Goal: Task Accomplishment & Management: Manage account settings

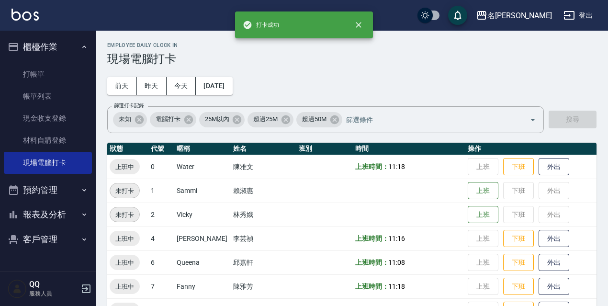
scroll to position [196, 0]
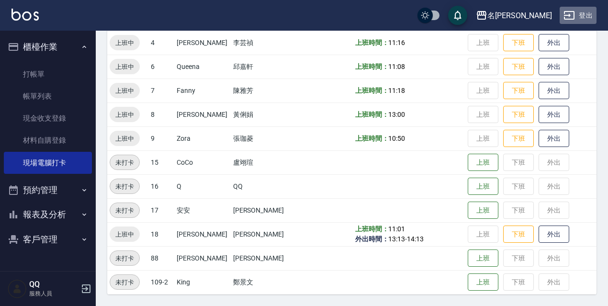
click at [592, 11] on button "登出" at bounding box center [577, 16] width 37 height 18
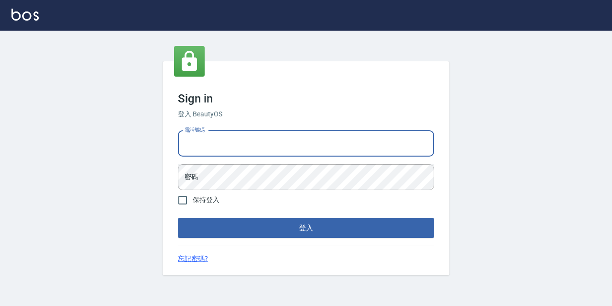
type input "0967388409"
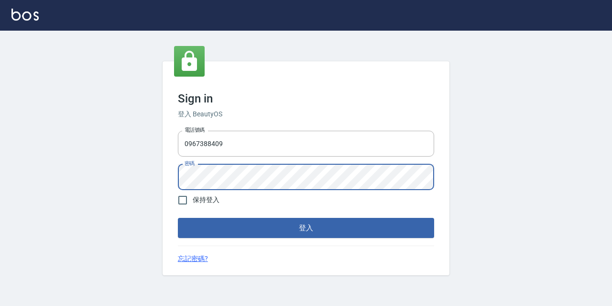
click at [178, 218] on button "登入" at bounding box center [306, 228] width 256 height 20
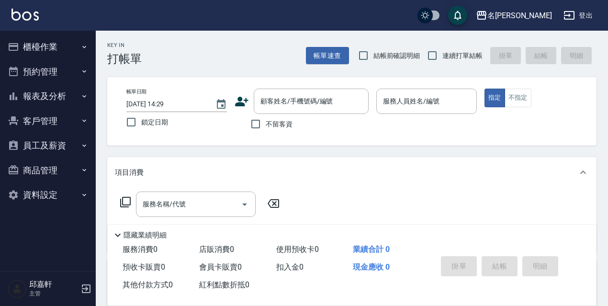
click at [0, 56] on nav "櫃檯作業 打帳單 帳單列表 現金收支登錄 高階收支登錄 材料自購登錄 每日結帳 現場電腦打卡 預約管理 預約管理 單日預約紀錄 單週預約紀錄 報表及分析 報表…" at bounding box center [48, 151] width 96 height 240
click at [51, 49] on button "櫃檯作業" at bounding box center [48, 46] width 88 height 25
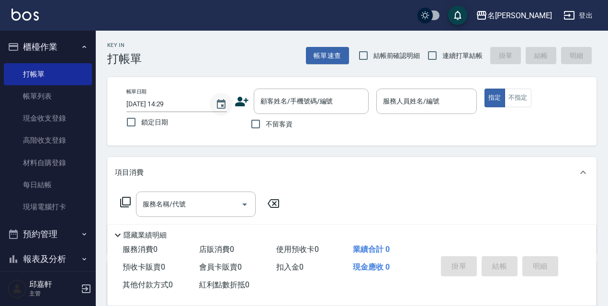
click at [227, 101] on button "Choose date, selected date is 2025-09-10" at bounding box center [221, 104] width 23 height 23
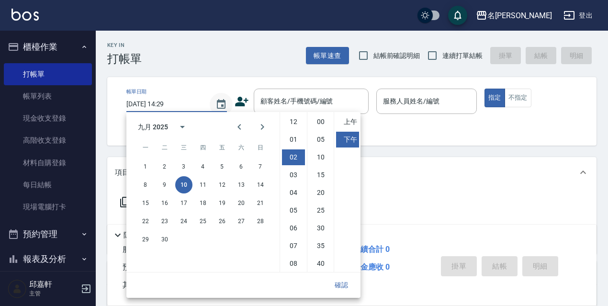
scroll to position [35, 0]
click at [167, 184] on button "9" at bounding box center [164, 184] width 17 height 17
type input "[DATE] 14:29"
click at [351, 293] on button "確認" at bounding box center [341, 285] width 31 height 18
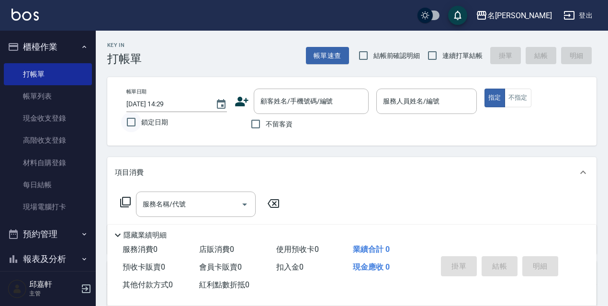
click at [140, 127] on input "鎖定日期" at bounding box center [131, 122] width 20 height 20
checkbox input "true"
drag, startPoint x: 280, startPoint y: 123, endPoint x: 324, endPoint y: 92, distance: 53.9
click at [278, 123] on span "不留客資" at bounding box center [278, 124] width 27 height 10
click at [265, 123] on input "不留客資" at bounding box center [255, 124] width 20 height 20
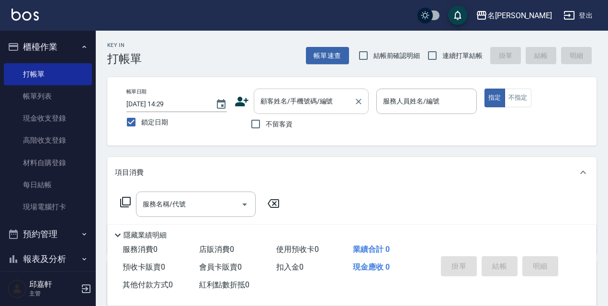
checkbox input "true"
click at [373, 63] on label "結帳前確認明細" at bounding box center [386, 55] width 67 height 20
click at [373, 63] on input "結帳前確認明細" at bounding box center [363, 55] width 20 height 20
checkbox input "true"
click at [468, 60] on span "連續打單結帳" at bounding box center [462, 56] width 40 height 10
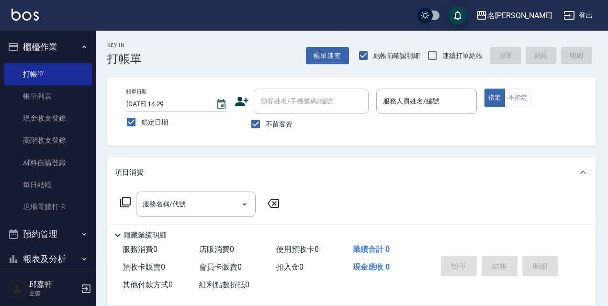
click at [442, 60] on input "連續打單結帳" at bounding box center [432, 55] width 20 height 20
checkbox input "true"
click at [459, 94] on input "服務人員姓名/編號" at bounding box center [426, 101] width 92 height 17
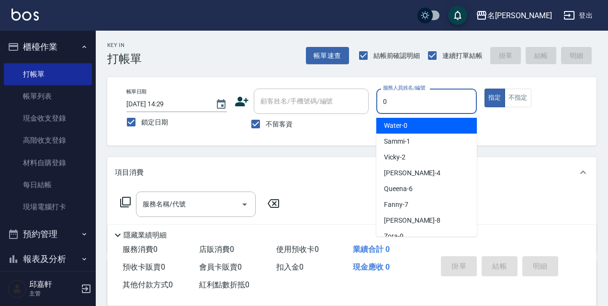
type input "Water-0"
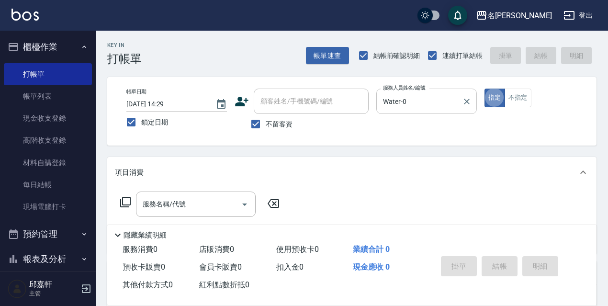
type button "true"
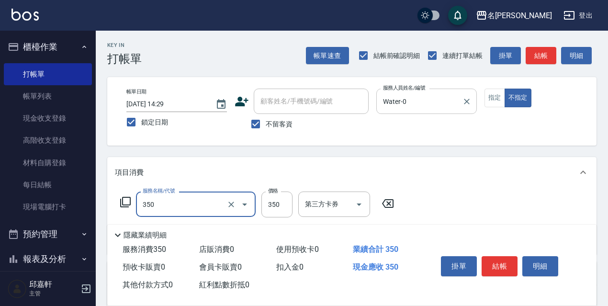
type input "洗髮350(350)"
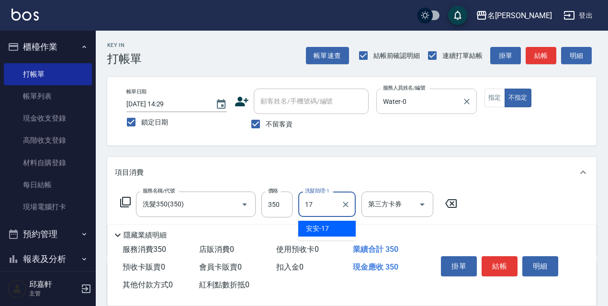
type input "安安-17"
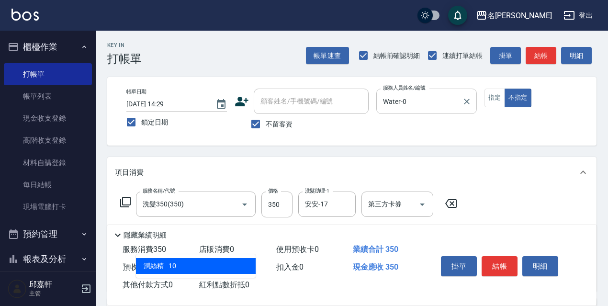
type input "潤絲精(801)"
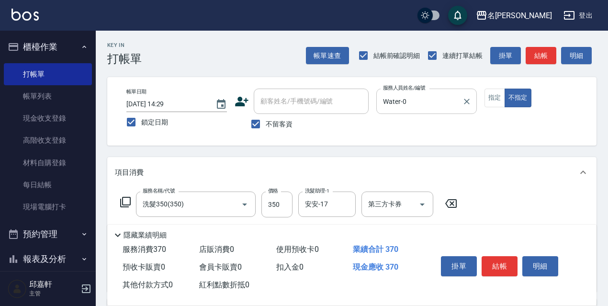
type input "20"
click at [289, 202] on input "350" at bounding box center [276, 204] width 31 height 26
type input "330"
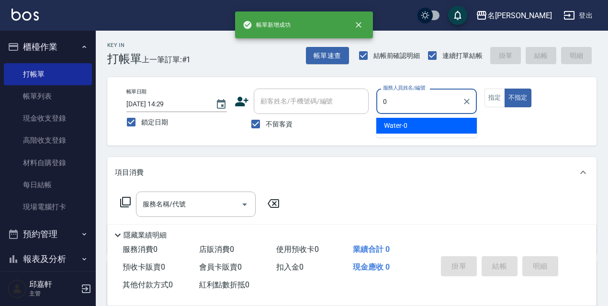
type input "Water-0"
type button "false"
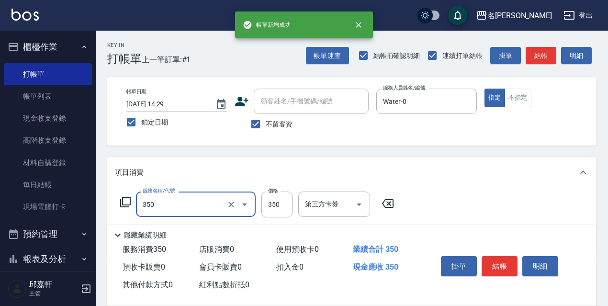
type input "洗髮350(350)"
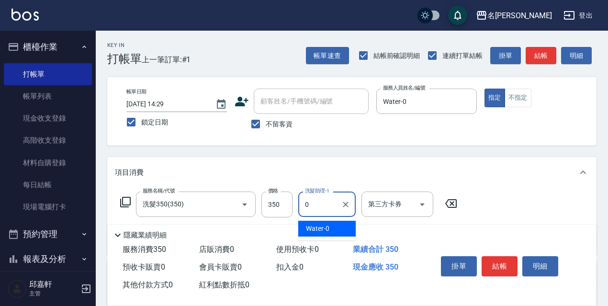
type input "Water-0"
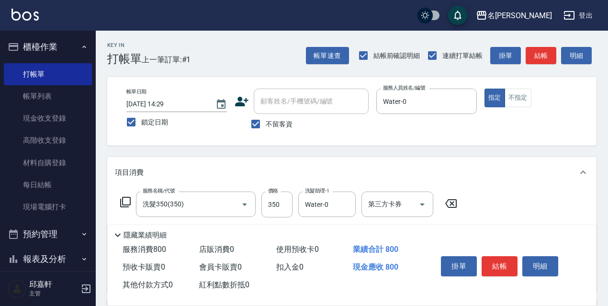
type input "剪髮450(306)"
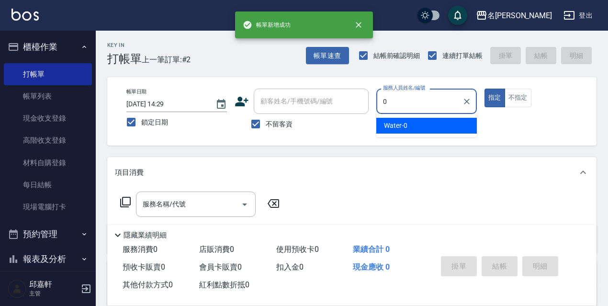
type input "Water-0"
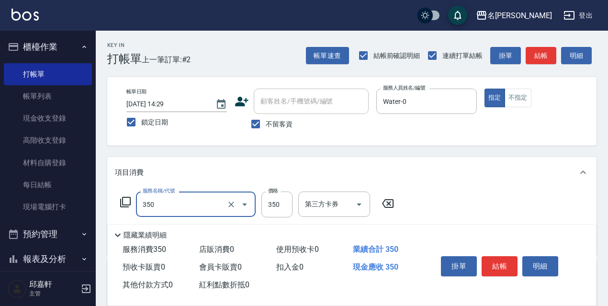
type input "洗髮350(350)"
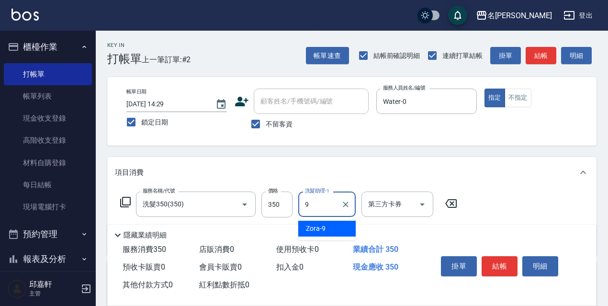
type input "Zora-9"
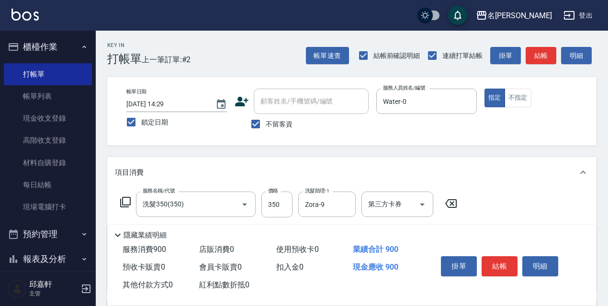
type input "剪髮550(308)"
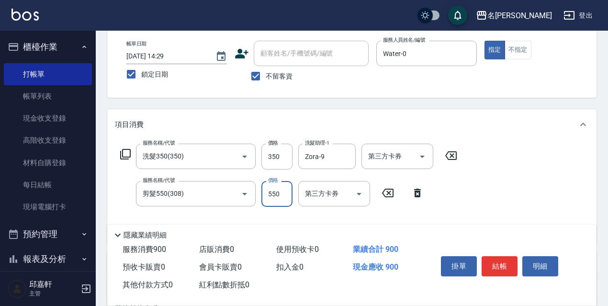
scroll to position [96, 0]
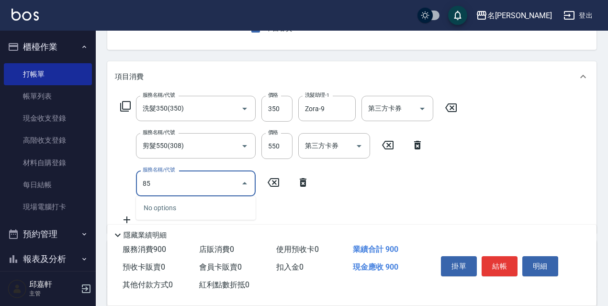
type input "8"
type input "染髮(2000)(505)"
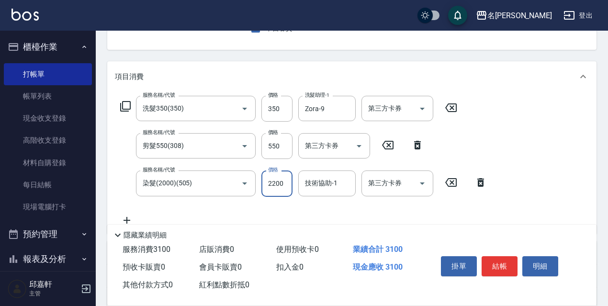
type input "2200"
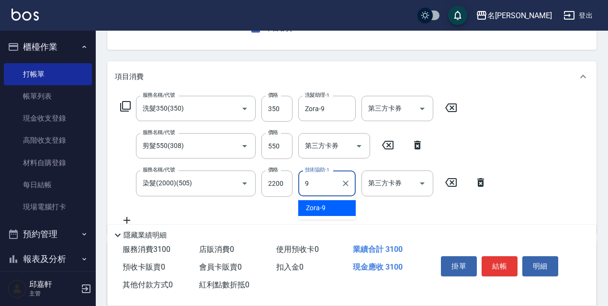
type input "Zora-9"
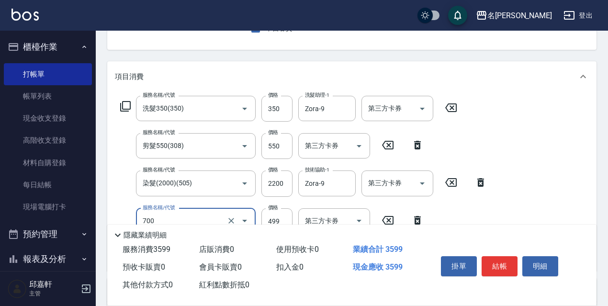
type input "頭皮隔離(700)"
type input "500"
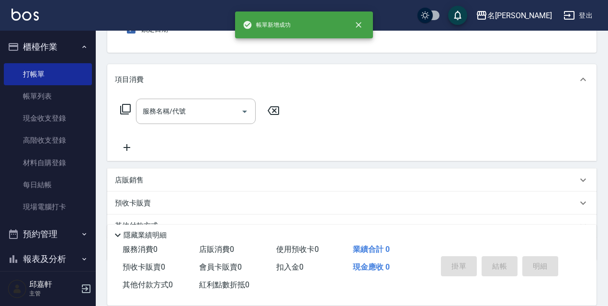
scroll to position [0, 0]
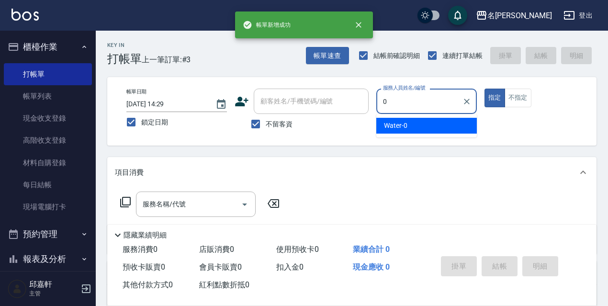
type input "Water-0"
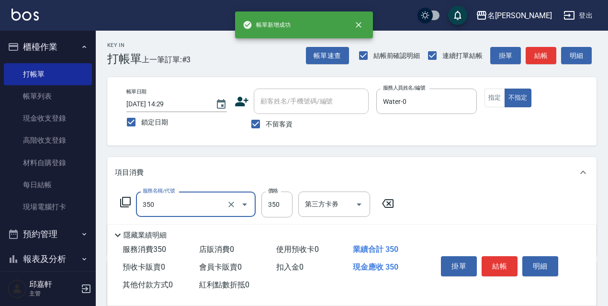
type input "洗髮350(350)"
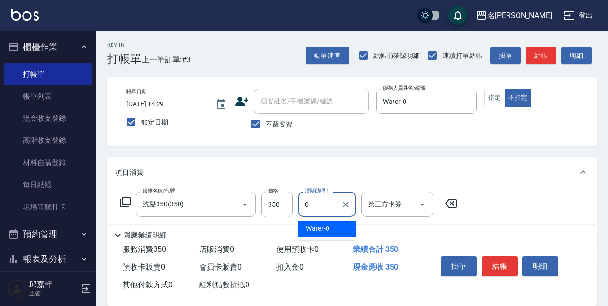
type input "Water-0"
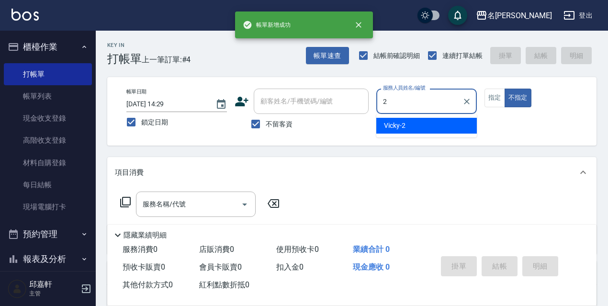
type input "Vicky-2"
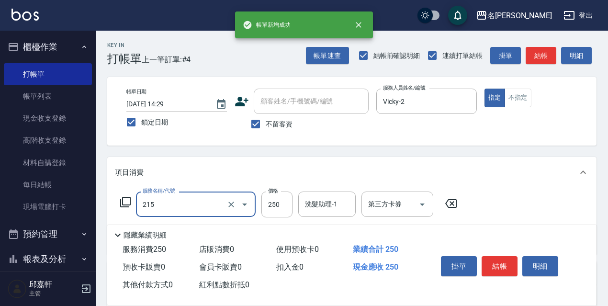
type input "洗髮卷<抵>250(215)"
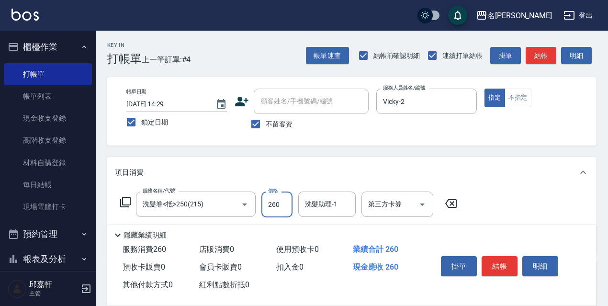
type input "260"
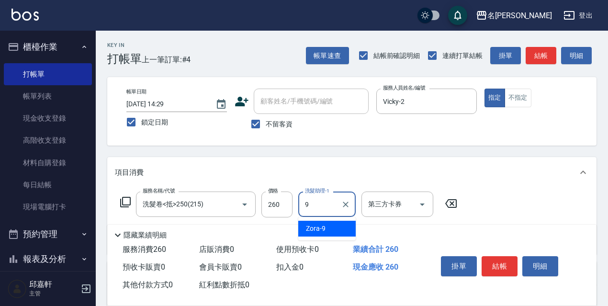
type input "Zora-9"
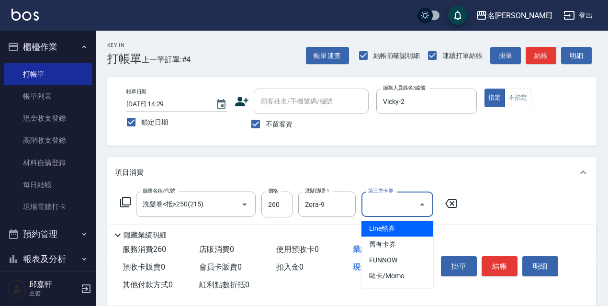
type input "舊有卡券"
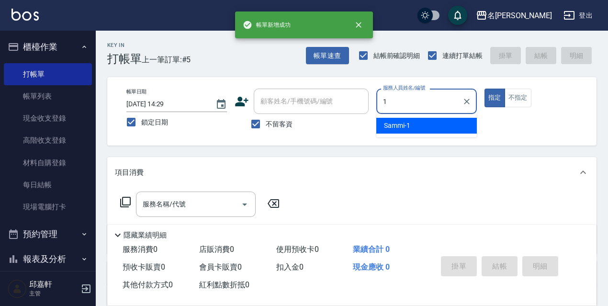
type input "Sammi-1"
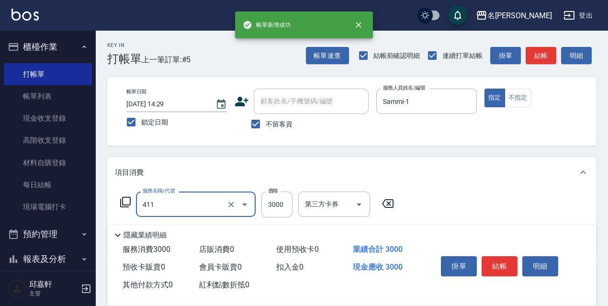
type input "阿速卡燙髮(411)"
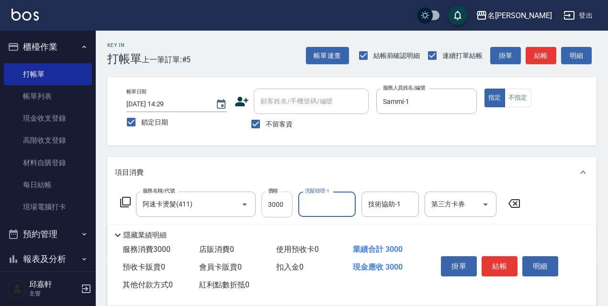
click at [270, 197] on input "3000" at bounding box center [276, 204] width 31 height 26
type input "3800"
type input "安安-17"
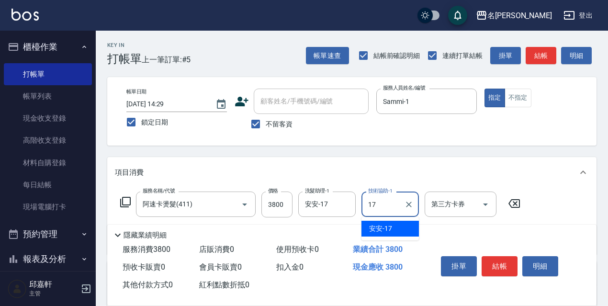
type input "安安-17"
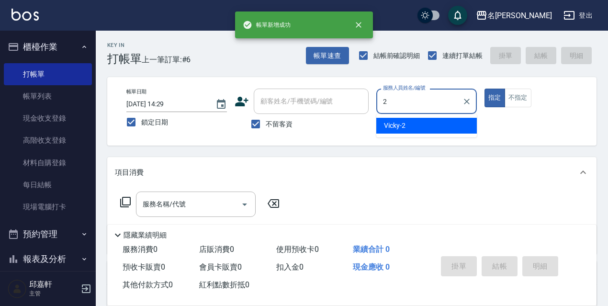
type input "Vicky-2"
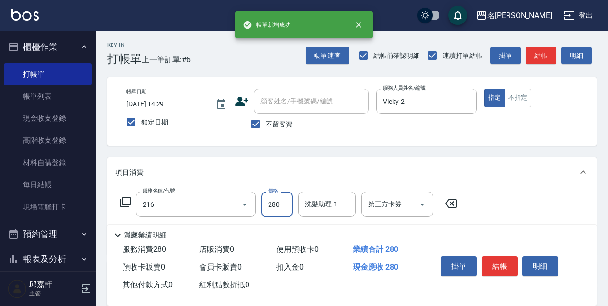
type input "洗髮卷<抵>280(216)"
type input "300"
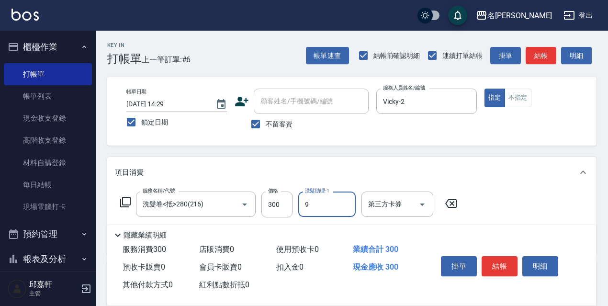
type input "Zora-9"
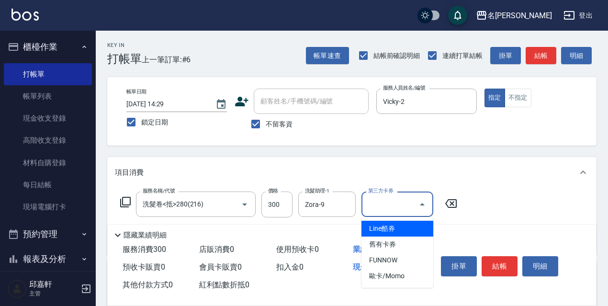
type input "舊有卡券"
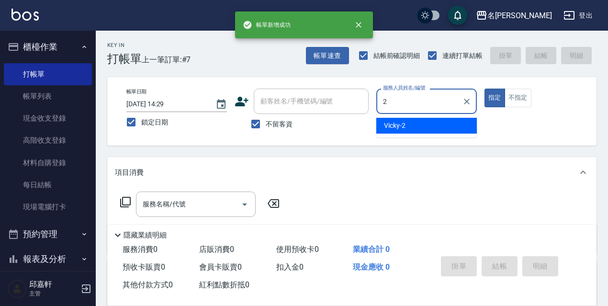
type input "Vicky-2"
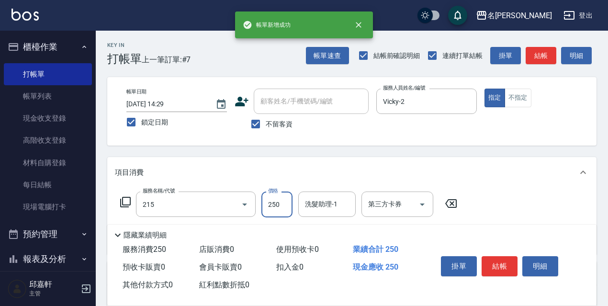
type input "洗髮卷<抵>250(215)"
type input "260"
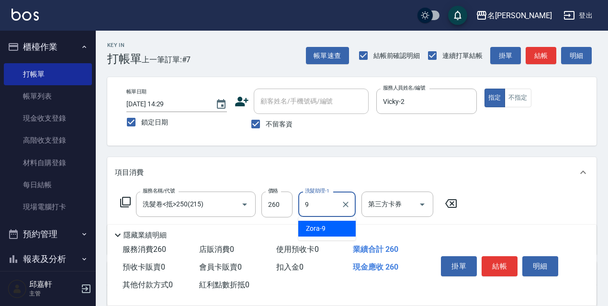
type input "Zora-9"
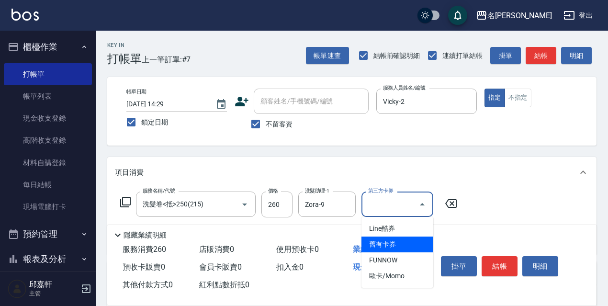
type input "舊有卡券"
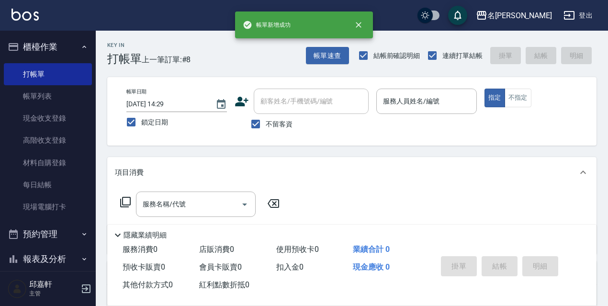
drag, startPoint x: 266, startPoint y: 127, endPoint x: 284, endPoint y: 104, distance: 29.3
click at [266, 121] on span "不留客資" at bounding box center [278, 124] width 27 height 10
click at [265, 121] on input "不留客資" at bounding box center [255, 124] width 20 height 20
checkbox input "false"
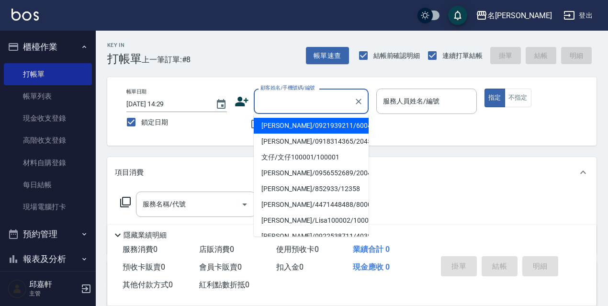
click at [284, 104] on input "顧客姓名/手機號碼/編號" at bounding box center [304, 101] width 92 height 17
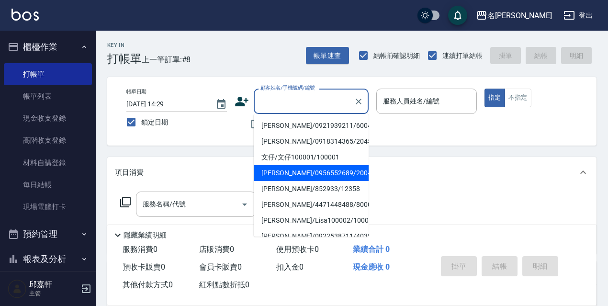
click at [297, 177] on li "[PERSON_NAME]/0956552689/20042" at bounding box center [311, 173] width 115 height 16
type input "[PERSON_NAME]/0956552689/20042"
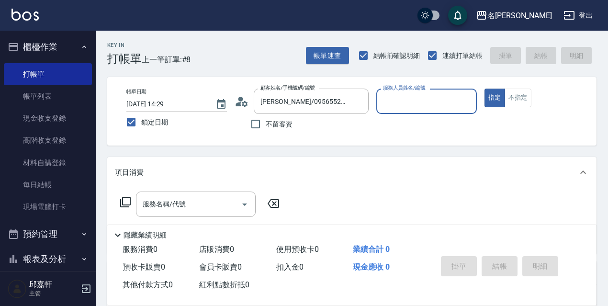
type input "Vicky-2"
click at [484, 88] on button "指定" at bounding box center [494, 97] width 21 height 19
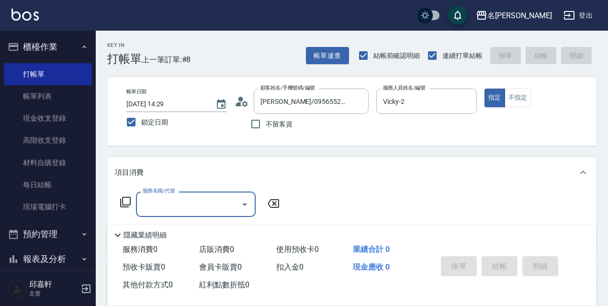
scroll to position [144, 0]
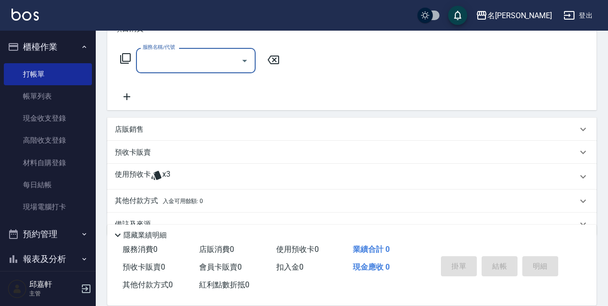
click at [288, 200] on div "其他付款方式 入金可用餘額: 0" at bounding box center [346, 201] width 462 height 11
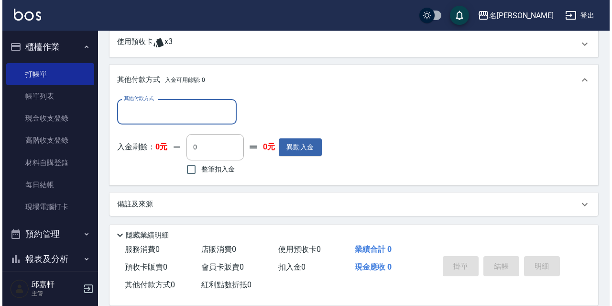
scroll to position [0, 0]
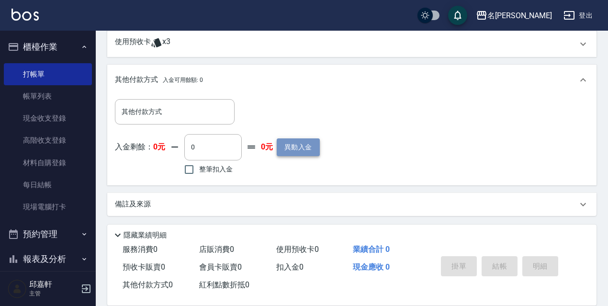
click at [290, 149] on button "異動入金" at bounding box center [297, 147] width 43 height 18
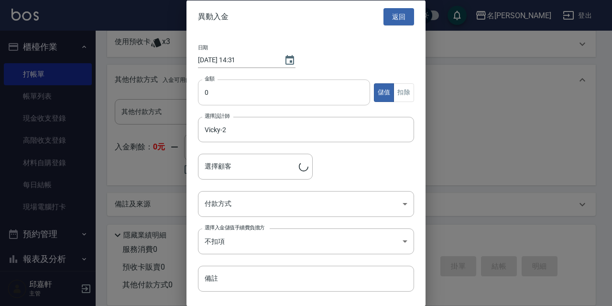
type input "[PERSON_NAME]/0956552689/20042"
click at [292, 60] on icon "Choose date, selected date is 2025-09-10" at bounding box center [289, 59] width 11 height 11
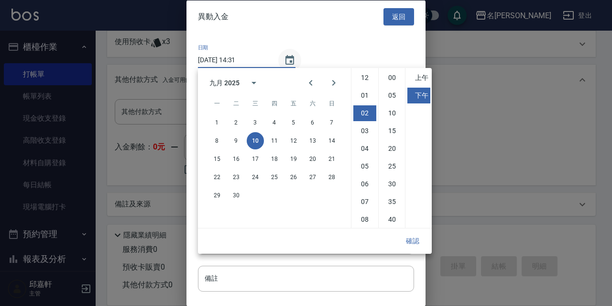
scroll to position [35, 0]
click at [234, 135] on button "9" at bounding box center [236, 140] width 17 height 17
type input "[DATE] 14:31"
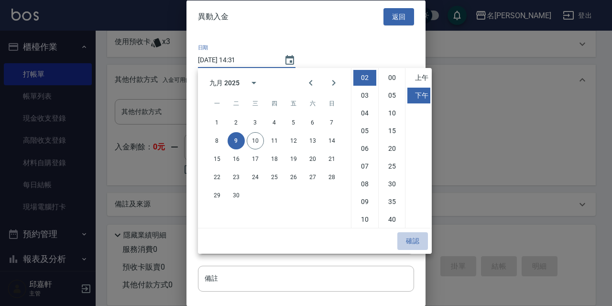
drag, startPoint x: 419, startPoint y: 242, endPoint x: 412, endPoint y: 220, distance: 23.5
click at [418, 239] on button "確認" at bounding box center [413, 241] width 31 height 18
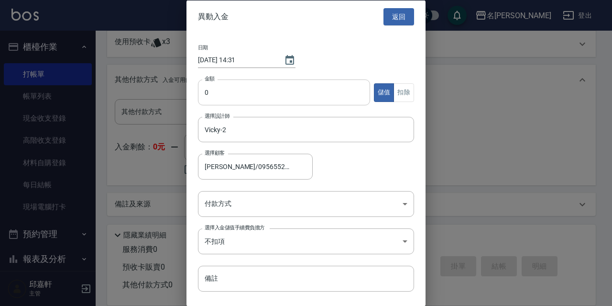
click at [234, 80] on input "0" at bounding box center [284, 92] width 172 height 26
type input "10000"
click at [259, 205] on body "名留伊通 登出 櫃檯作業 打帳單 帳單列表 現金收支登錄 高階收支登錄 材料自購登錄 每日結帳 現場電腦打卡 預約管理 預約管理 單日預約紀錄 單週預約紀錄 …" at bounding box center [306, 16] width 612 height 584
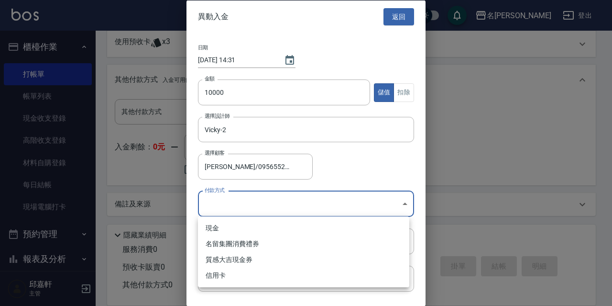
click at [232, 285] on ul "現金 名留集團消費禮券 質感大吉現金券 信用卡" at bounding box center [303, 251] width 211 height 71
click at [232, 278] on li "信用卡" at bounding box center [303, 275] width 211 height 16
type input "信用卡"
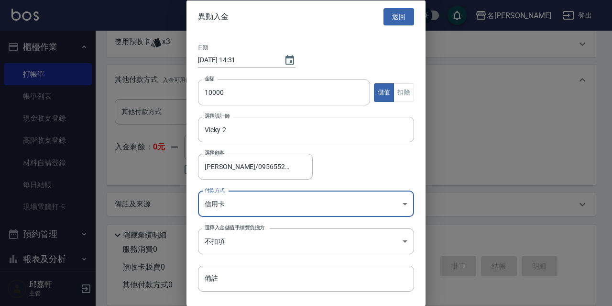
scroll to position [23, 0]
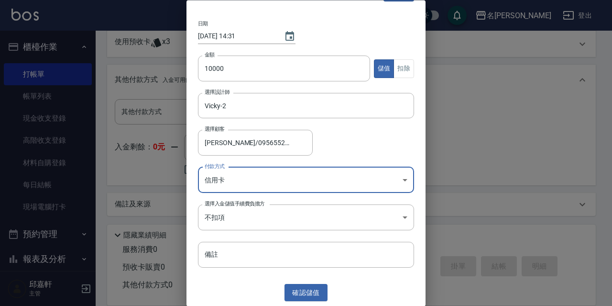
click at [289, 283] on div "異動入金 返回 日期 [DATE] 14:31 金額 10000 金額 儲值 扣除 選擇設計師 [PERSON_NAME]-2 選擇設計師 選擇顧客 [PER…" at bounding box center [306, 153] width 239 height 306
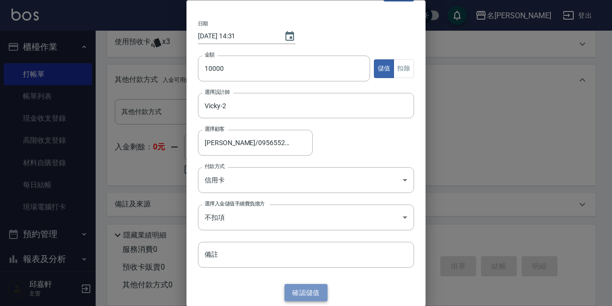
click at [296, 292] on button "確認 儲值" at bounding box center [306, 293] width 43 height 18
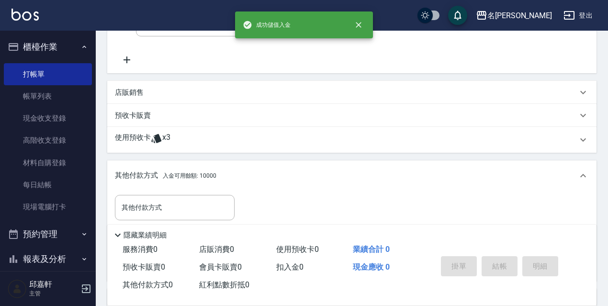
scroll to position [37, 0]
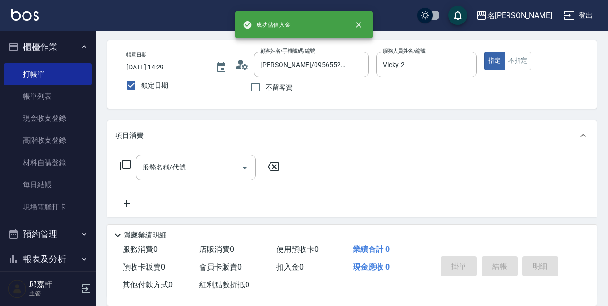
drag, startPoint x: 216, startPoint y: 168, endPoint x: 260, endPoint y: 163, distance: 43.8
click at [228, 163] on input "服務名稱/代號" at bounding box center [188, 167] width 97 height 17
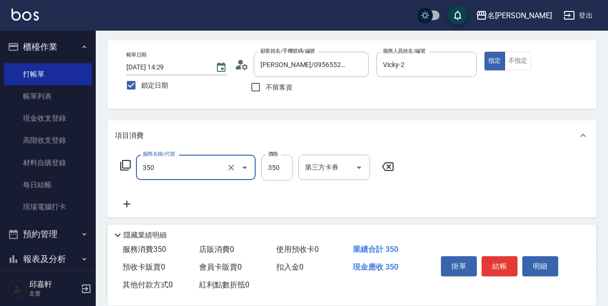
type input "洗髮350(350)"
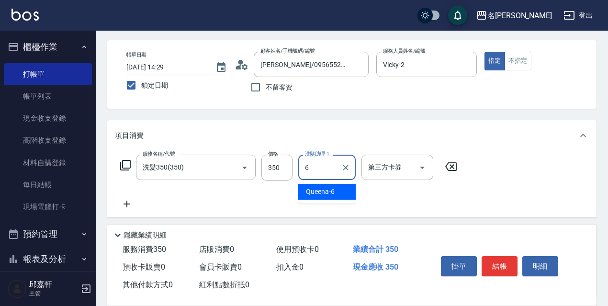
type input "Queena-6"
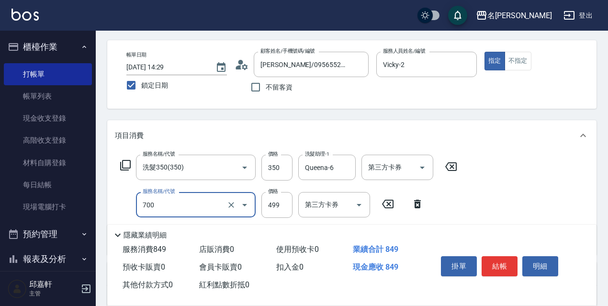
type input "頭皮隔離(700)"
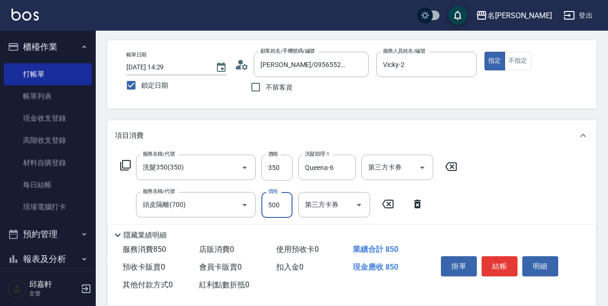
type input "500"
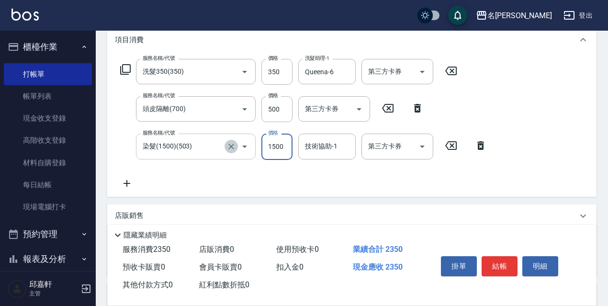
click at [231, 142] on icon "Clear" at bounding box center [231, 147] width 10 height 10
type input "染髮(1500)(503)"
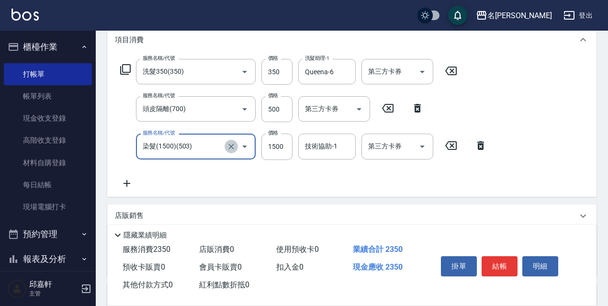
click at [230, 143] on icon "Clear" at bounding box center [231, 147] width 10 height 10
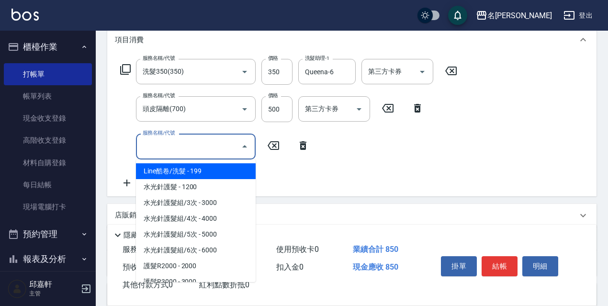
type input "0"
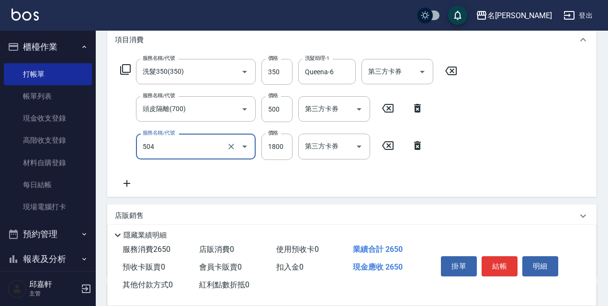
type input "染髮(1800)(504)"
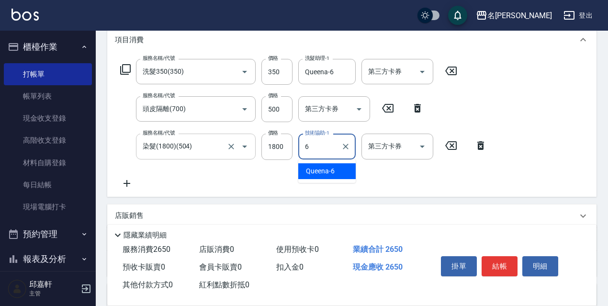
type input "Queena-6"
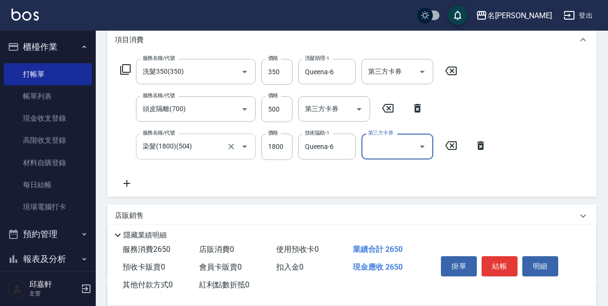
scroll to position [353, 0]
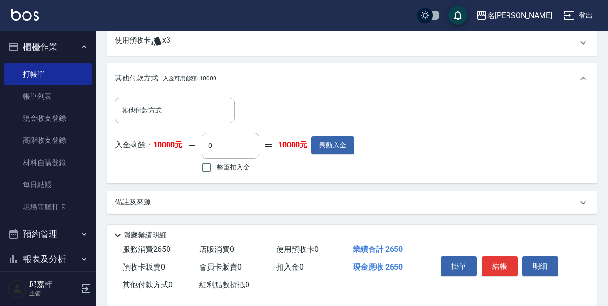
click at [250, 168] on div "整筆扣入金" at bounding box center [229, 167] width 56 height 20
click at [238, 170] on span "整筆扣入金" at bounding box center [232, 167] width 33 height 10
click at [216, 170] on input "整筆扣入金" at bounding box center [206, 167] width 20 height 20
checkbox input "true"
type input "2650"
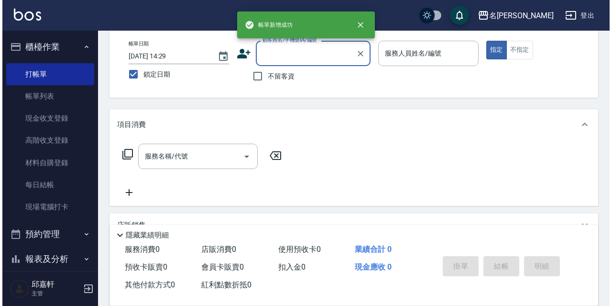
scroll to position [0, 0]
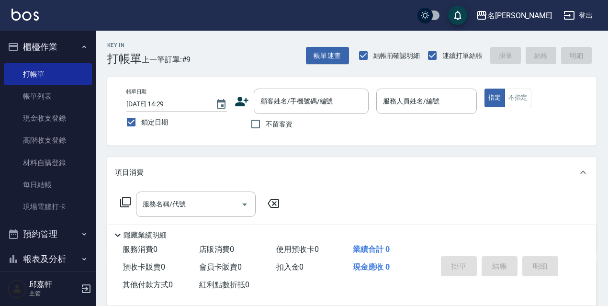
click at [287, 123] on span "不留客資" at bounding box center [278, 124] width 27 height 10
click at [265, 123] on input "不留客資" at bounding box center [255, 124] width 20 height 20
checkbox input "true"
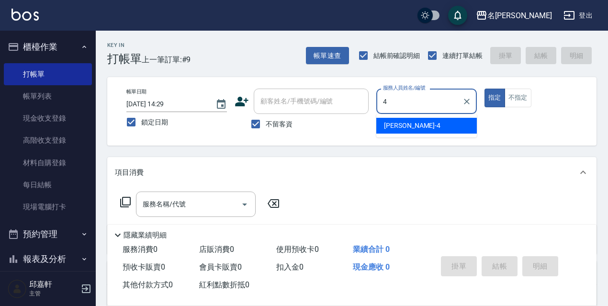
type input "[PERSON_NAME]-4"
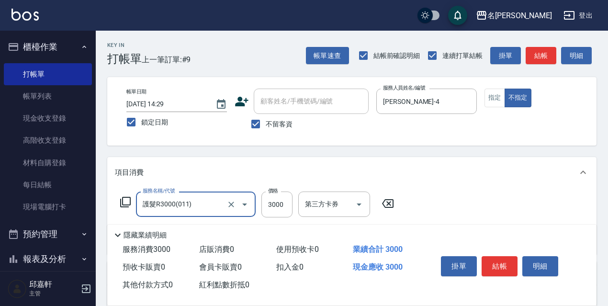
type input "護髮R3000(011)"
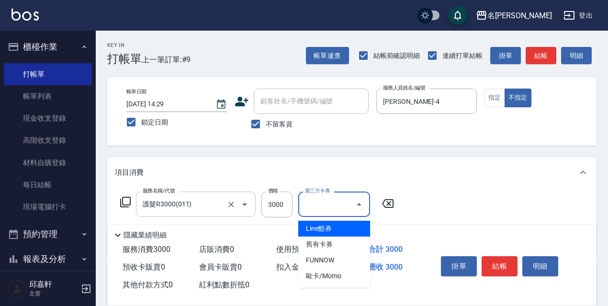
click at [236, 197] on div at bounding box center [237, 203] width 27 height 25
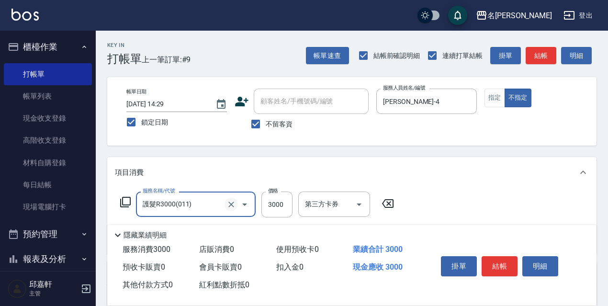
click at [233, 204] on icon "Clear" at bounding box center [231, 204] width 10 height 10
type input "洗髮350(350)"
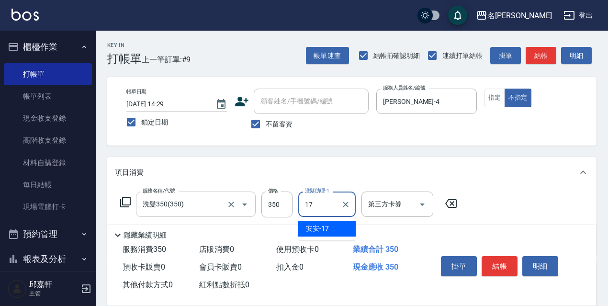
type input "安安-17"
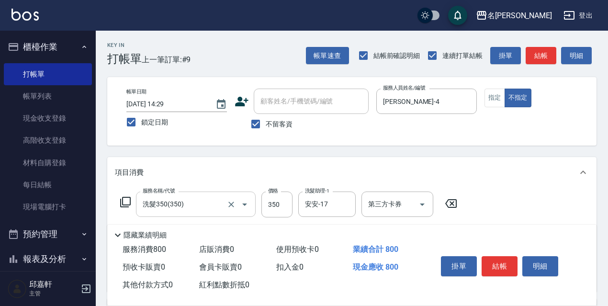
type input "剪髮450(306)"
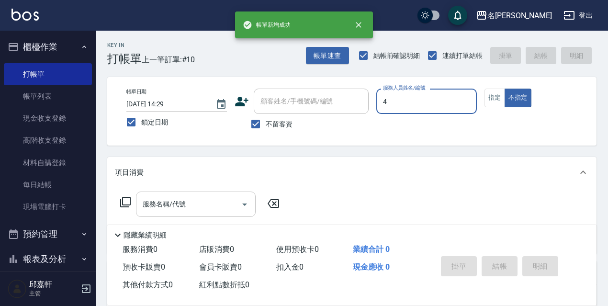
type input "[PERSON_NAME]-4"
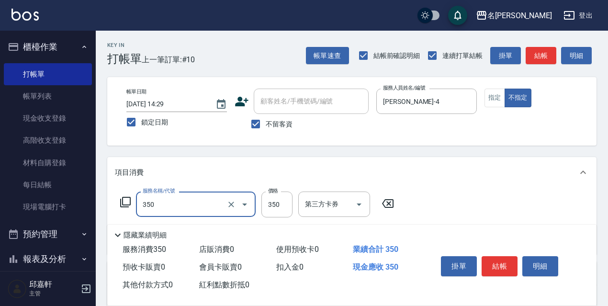
type input "洗髮350(350)"
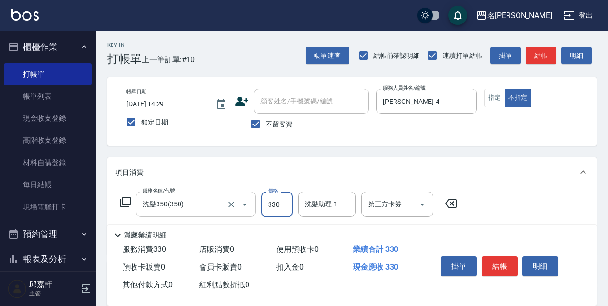
type input "330"
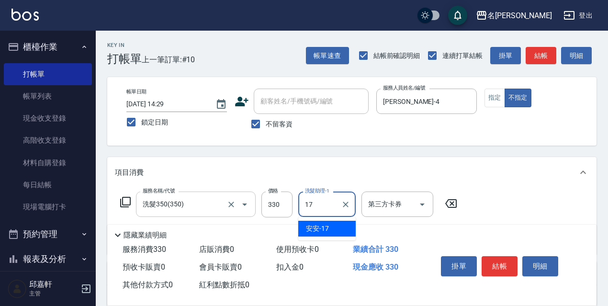
type input "安安-17"
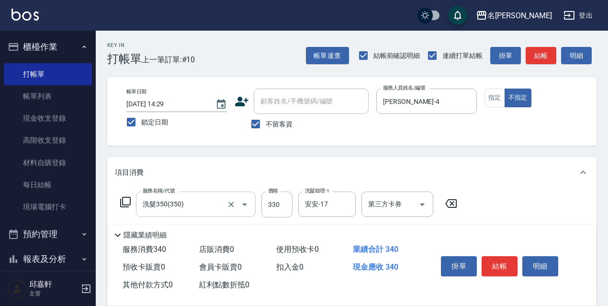
type input "潤絲精(801)"
type input "20"
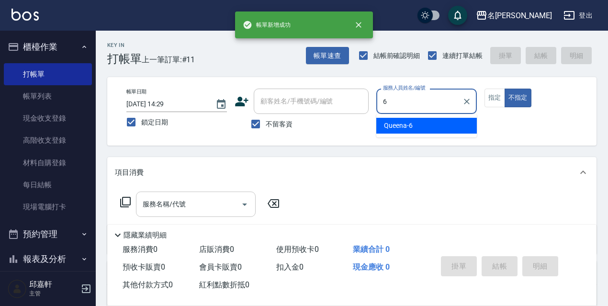
type input "Queena-6"
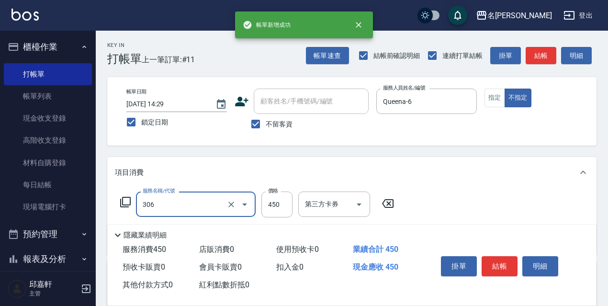
type input "剪髮450(306)"
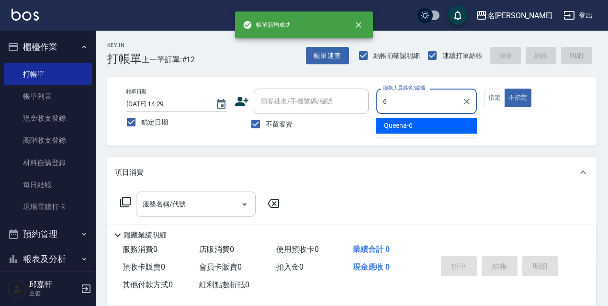
type input "Queena-6"
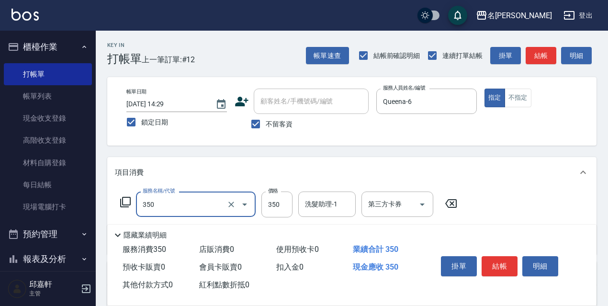
type input "洗髮350(350)"
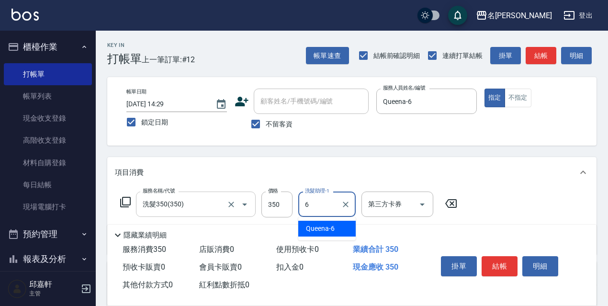
type input "Queena-6"
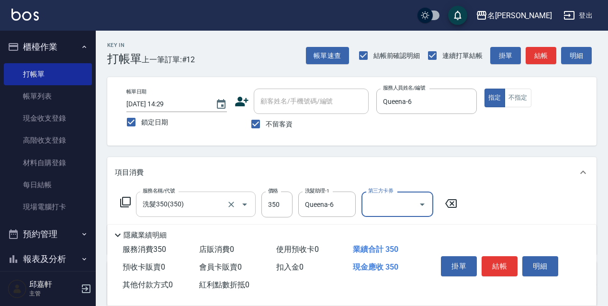
click at [125, 201] on icon at bounding box center [125, 201] width 11 height 11
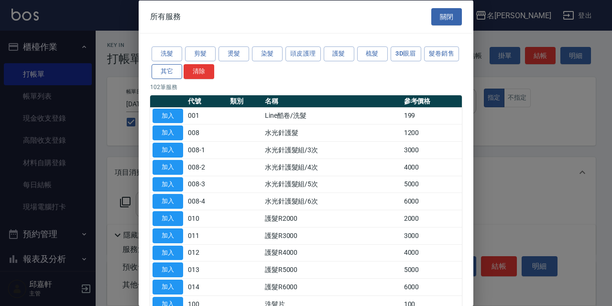
click at [182, 77] on button "其它" at bounding box center [167, 71] width 31 height 15
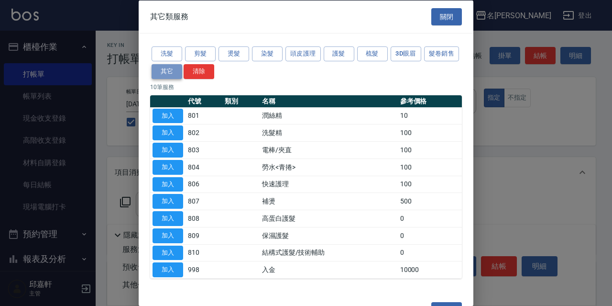
click at [182, 77] on button "其它" at bounding box center [167, 71] width 31 height 15
drag, startPoint x: 342, startPoint y: 52, endPoint x: 272, endPoint y: 173, distance: 139.7
click at [341, 55] on button "護髮" at bounding box center [339, 53] width 31 height 15
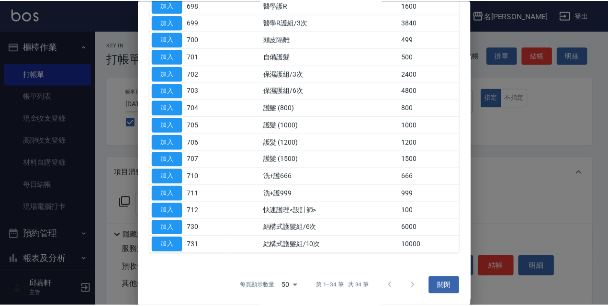
scroll to position [340, 0]
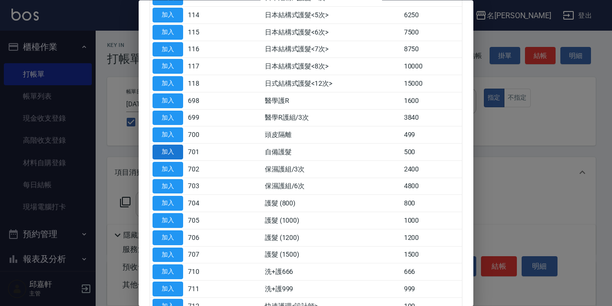
click at [165, 153] on button "加入" at bounding box center [168, 152] width 31 height 15
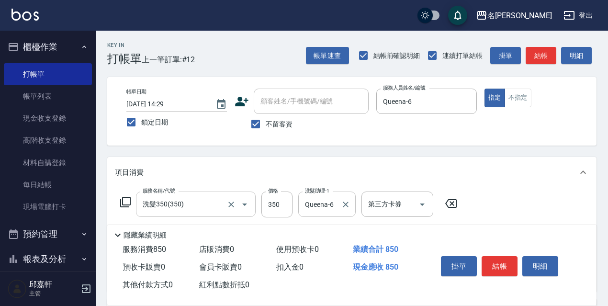
scroll to position [48, 0]
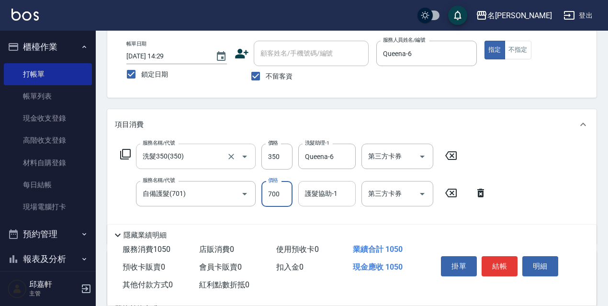
type input "700"
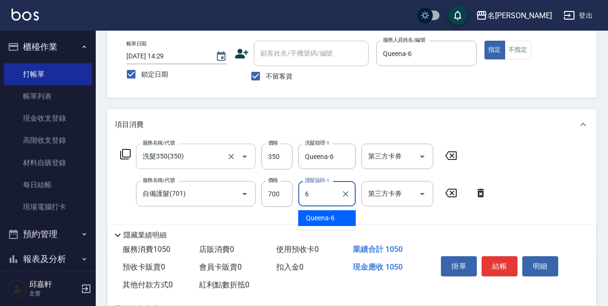
type input "Queena-6"
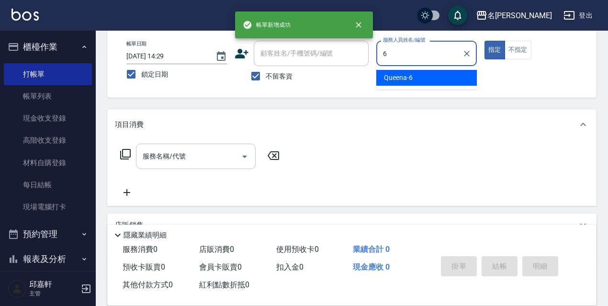
type input "Queena-6"
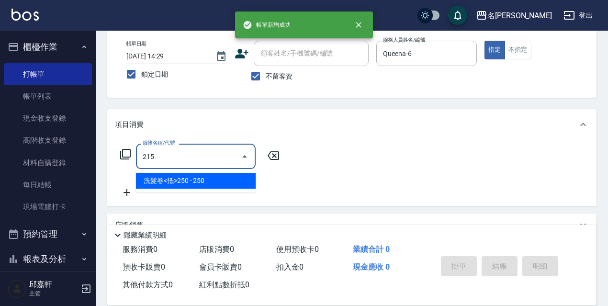
type input "洗髮卷<抵>250(215)"
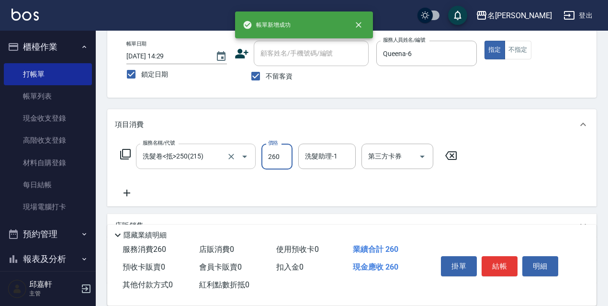
type input "260"
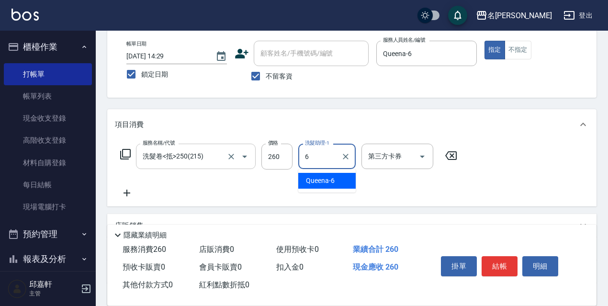
type input "Queena-6"
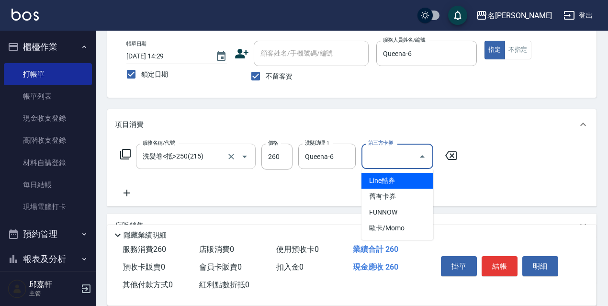
type input "舊有卡券"
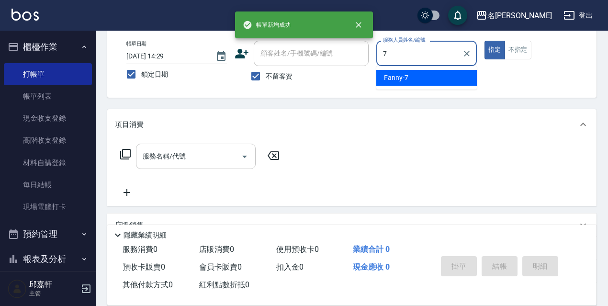
type input "Fanny-7"
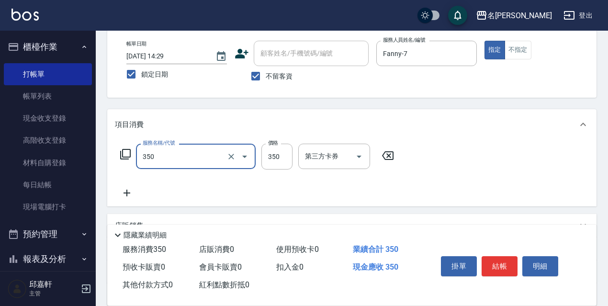
type input "洗髮350(350)"
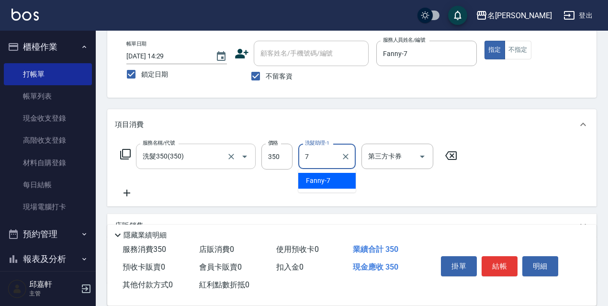
type input "Fanny-7"
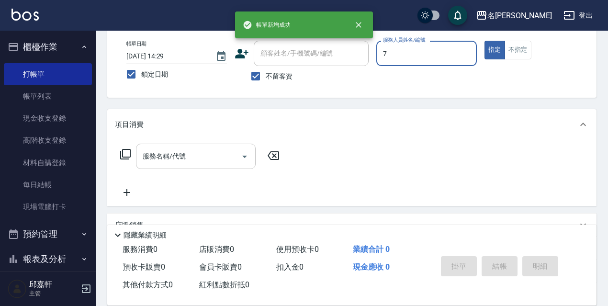
type input "Fanny-7"
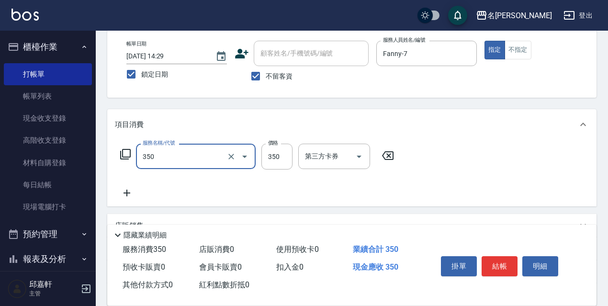
type input "洗髮350(350)"
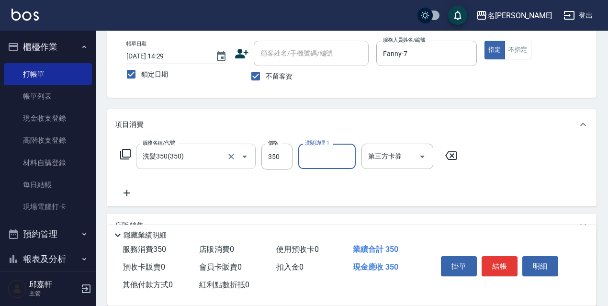
type input "1"
type input "Fanny-7"
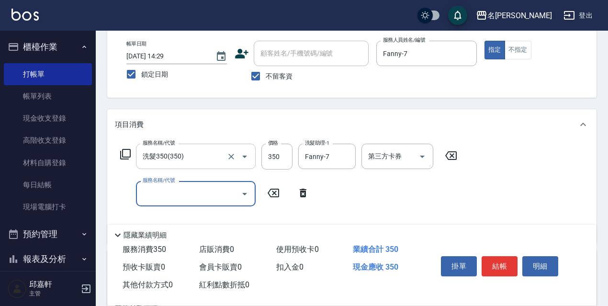
type input "7"
type input "快速護理(806)"
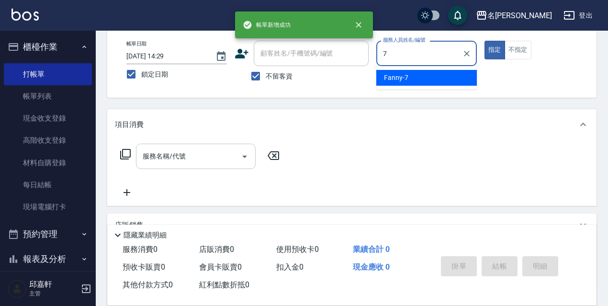
type input "Fanny-7"
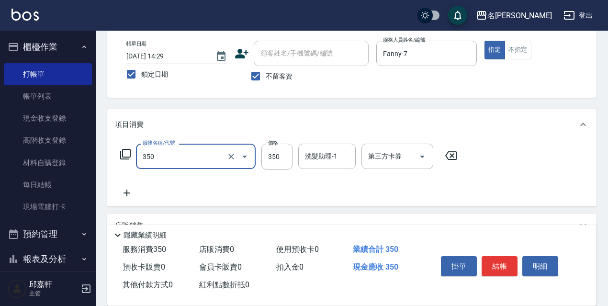
type input "洗髮350(350)"
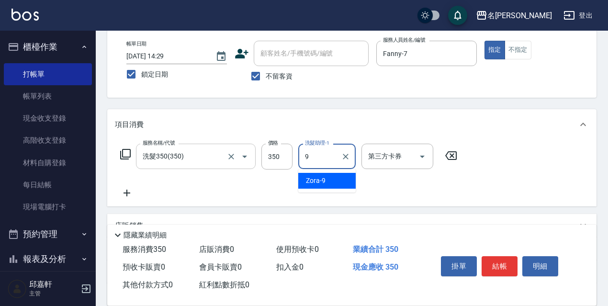
type input "Zora-9"
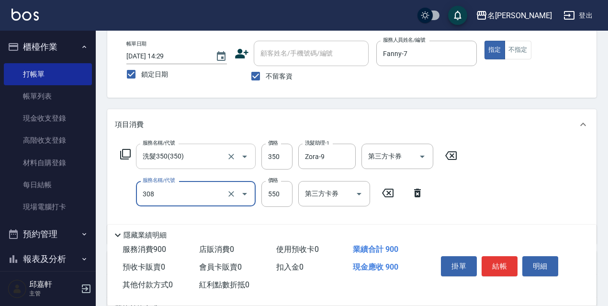
type input "剪髮550(308)"
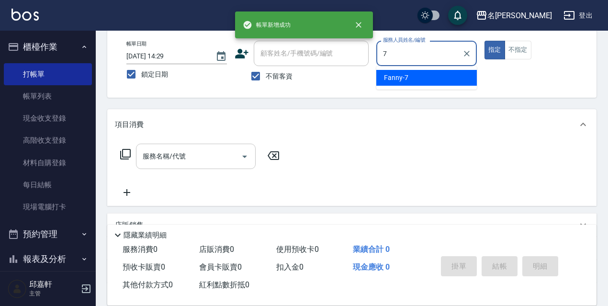
type input "Fanny-7"
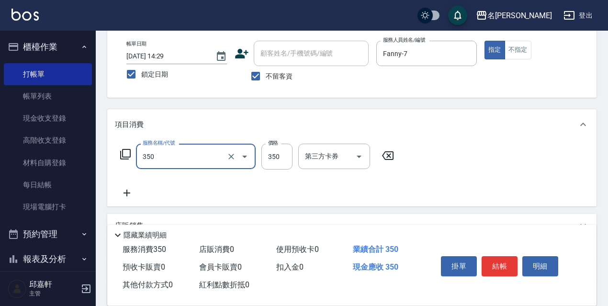
type input "洗髮350(350)"
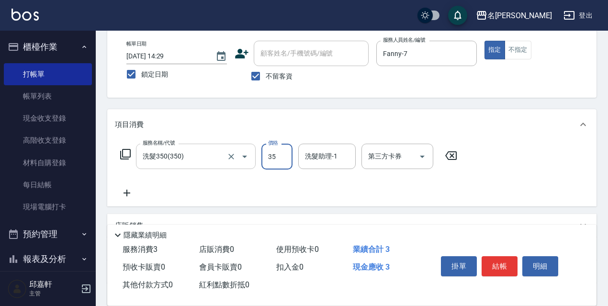
type input "350"
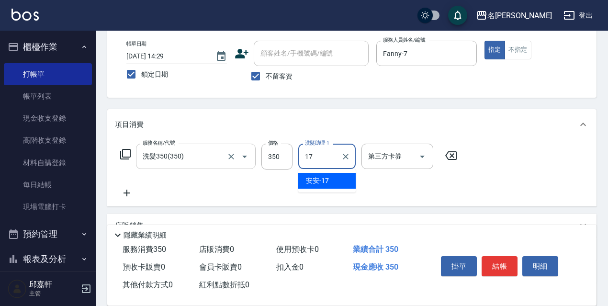
type input "安安-17"
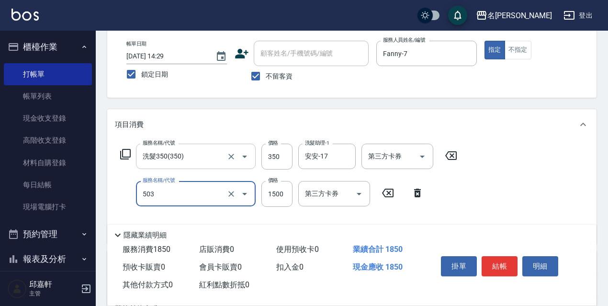
type input "染髮(1500)(503)"
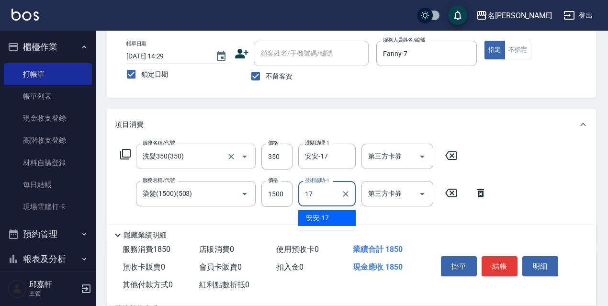
type input "安安-17"
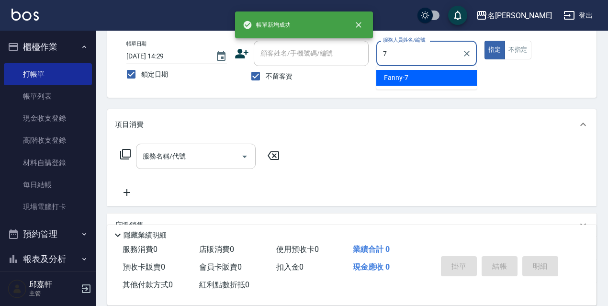
type input "Fanny-7"
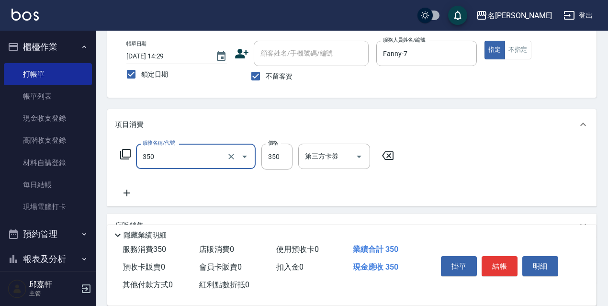
type input "洗髮350(350)"
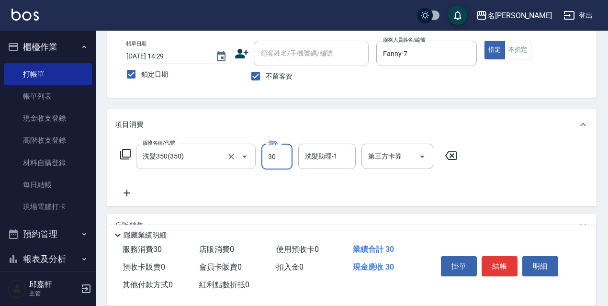
type input "30"
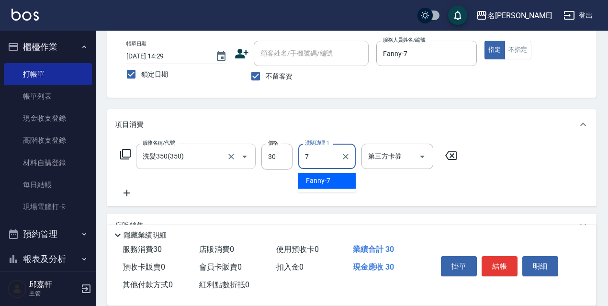
type input "Fanny-7"
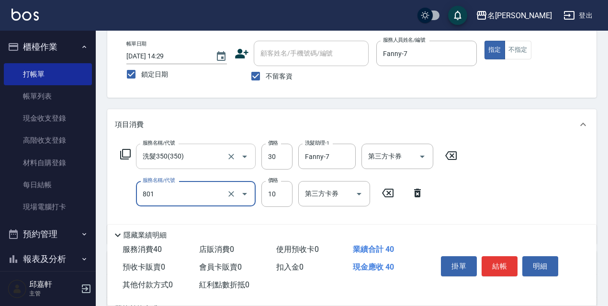
type input "潤絲精(801)"
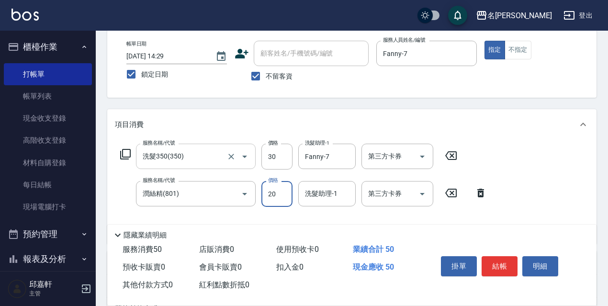
type input "20"
click at [265, 152] on input "30" at bounding box center [276, 157] width 31 height 26
click at [271, 155] on input "30" at bounding box center [276, 157] width 31 height 26
type input "330"
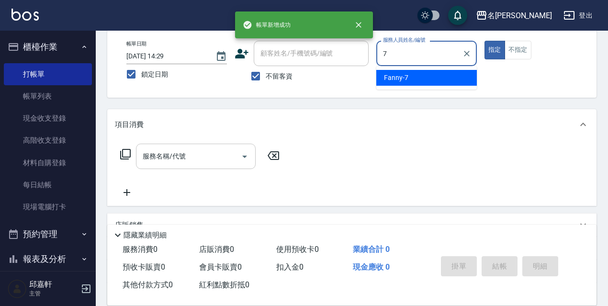
type input "Fanny-7"
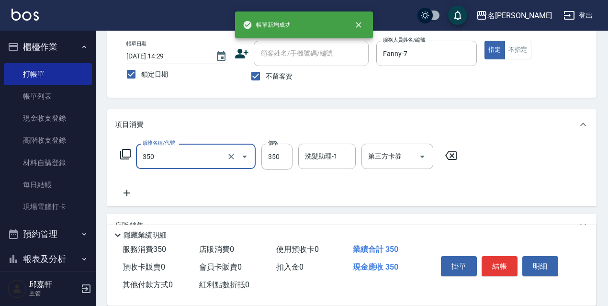
type input "洗髮350(350)"
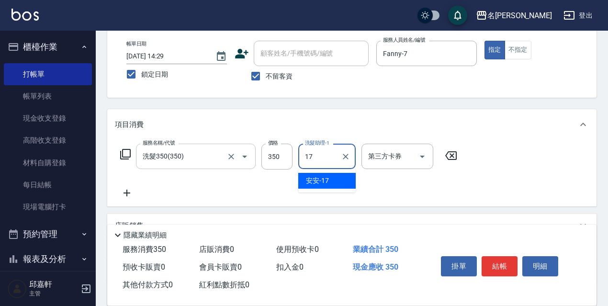
type input "安安-17"
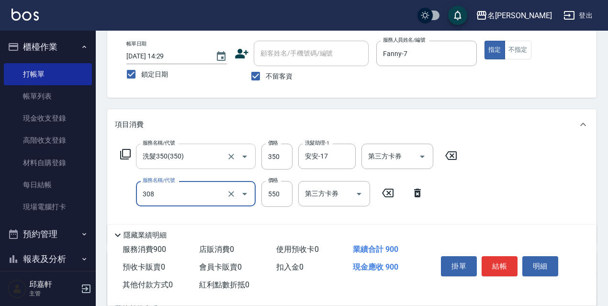
type input "剪髮550(308)"
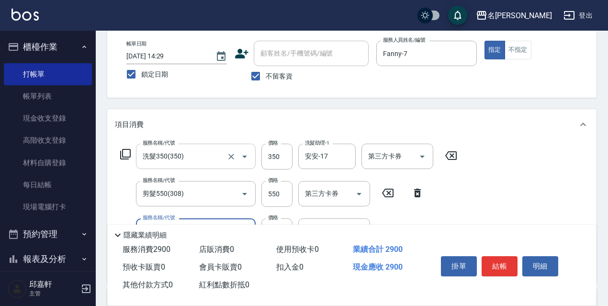
type input "染髮(2000)(505)"
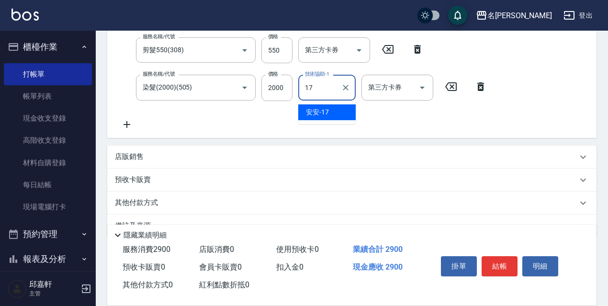
type input "安安-17"
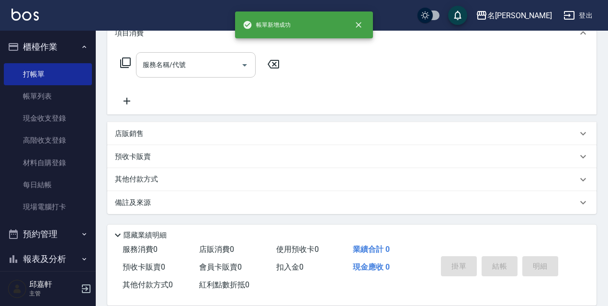
scroll to position [0, 0]
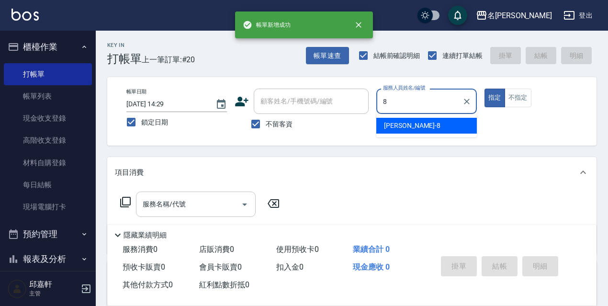
type input "Cindy-8"
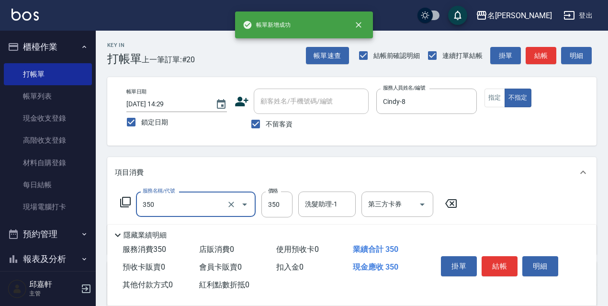
type input "洗髮350(350)"
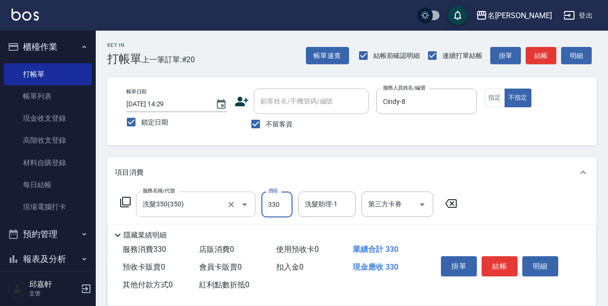
type input "330"
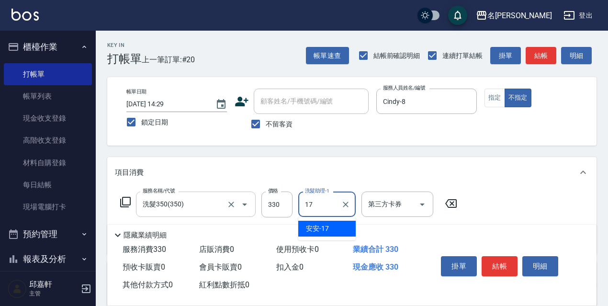
type input "安安-17"
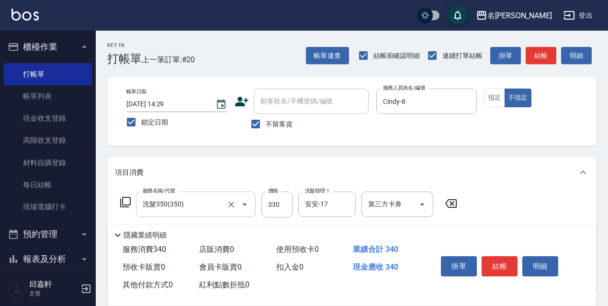
type input "潤絲精(801)"
type input "20"
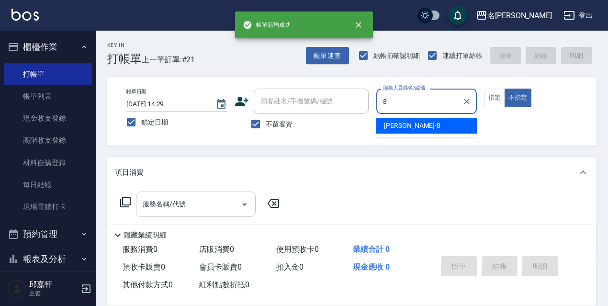
type input "Cindy-8"
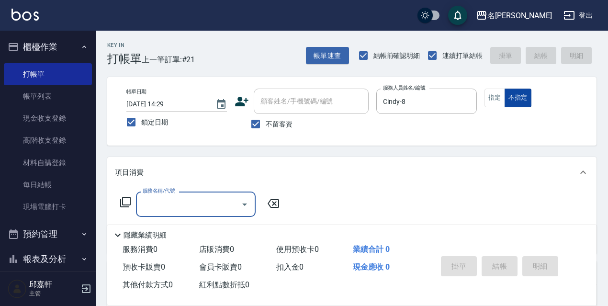
click at [505, 96] on button "不指定" at bounding box center [517, 97] width 27 height 19
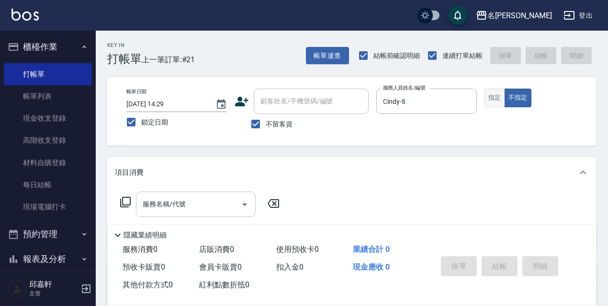
click at [499, 96] on button "指定" at bounding box center [494, 97] width 21 height 19
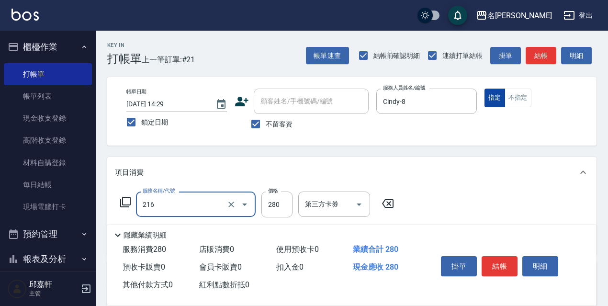
type input "洗髮卷<抵>280(216)"
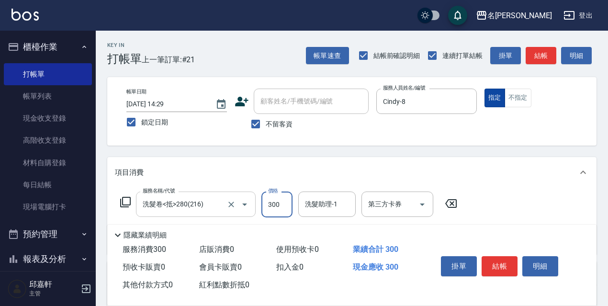
type input "300"
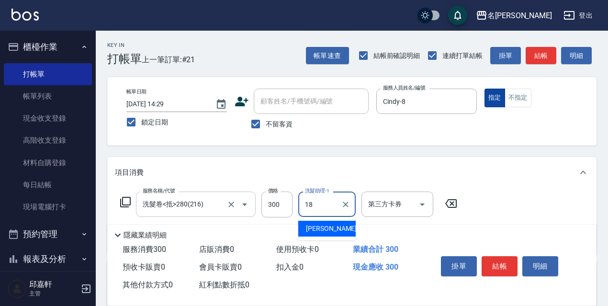
type input "1"
type input "Cindy-8"
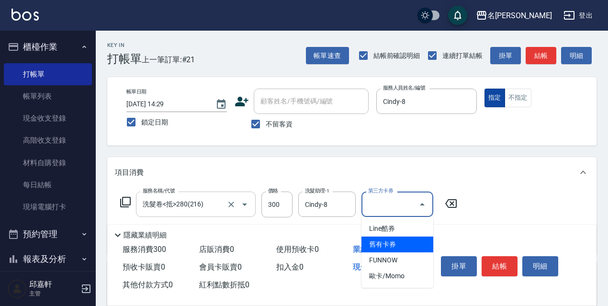
type input "舊有卡券"
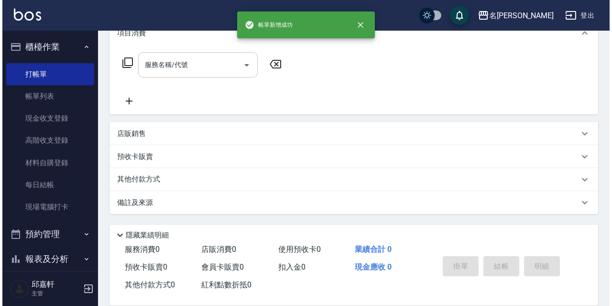
scroll to position [48, 0]
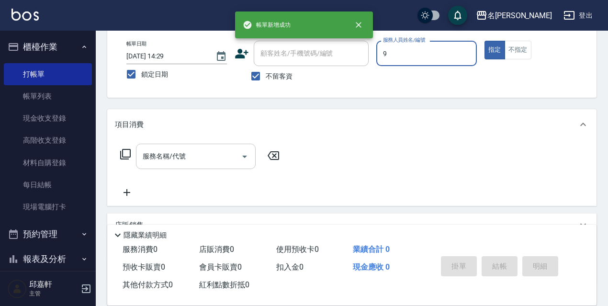
type input "Zora-9"
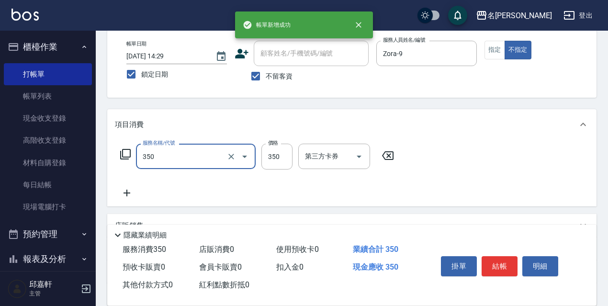
type input "洗髮350(350)"
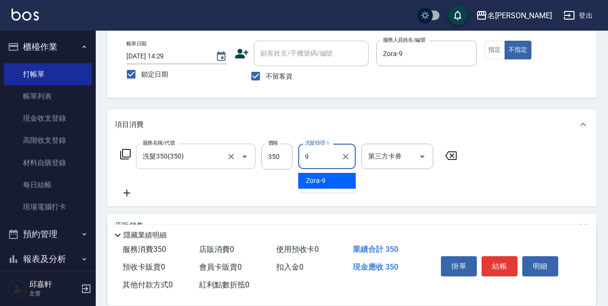
type input "Zora-9"
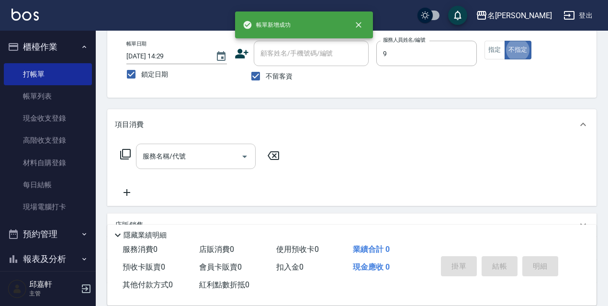
type input "Zora-9"
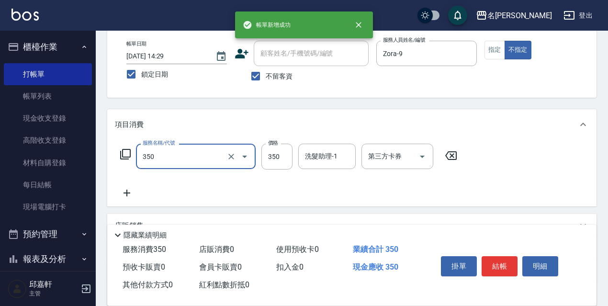
type input "洗髮350(350)"
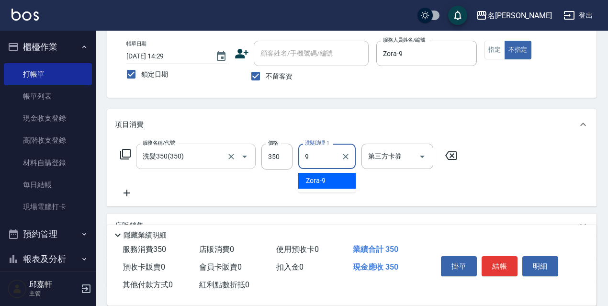
type input "Zora-9"
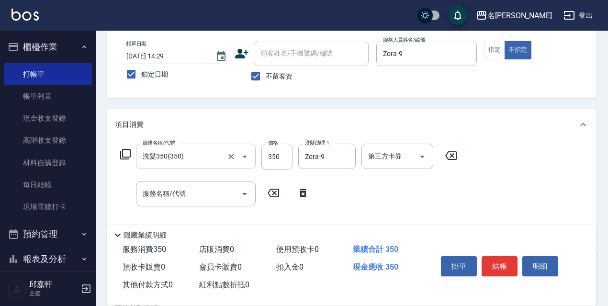
click at [120, 156] on icon at bounding box center [125, 154] width 11 height 11
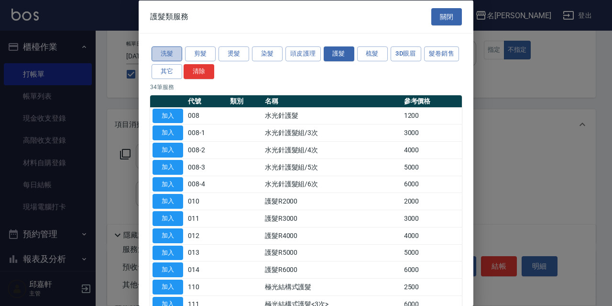
click at [171, 54] on button "洗髮" at bounding box center [167, 53] width 31 height 15
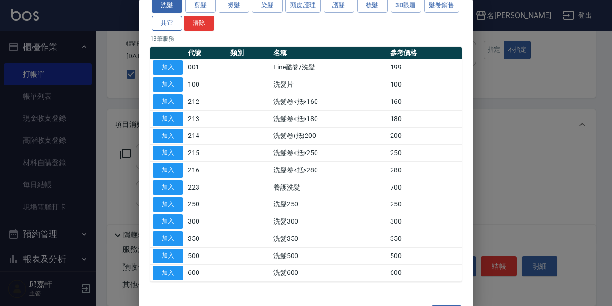
click at [182, 21] on button "其它" at bounding box center [167, 23] width 31 height 15
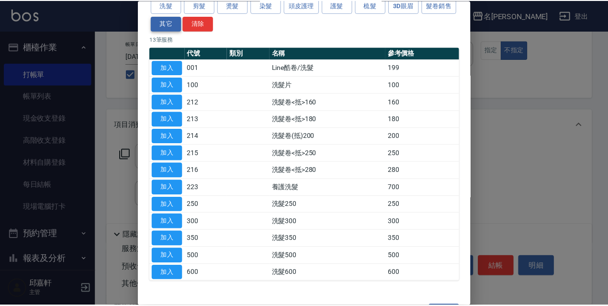
scroll to position [25, 0]
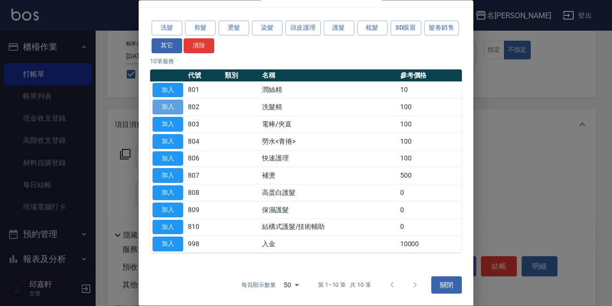
click at [171, 105] on button "加入" at bounding box center [168, 107] width 31 height 15
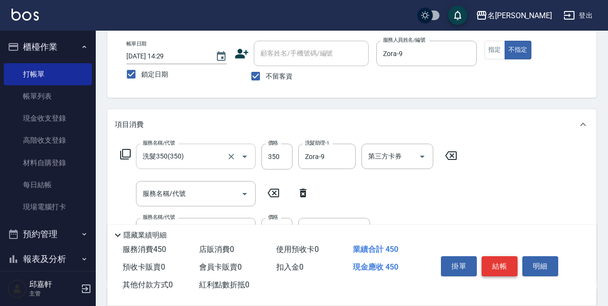
click at [513, 271] on button "結帳" at bounding box center [499, 266] width 36 height 20
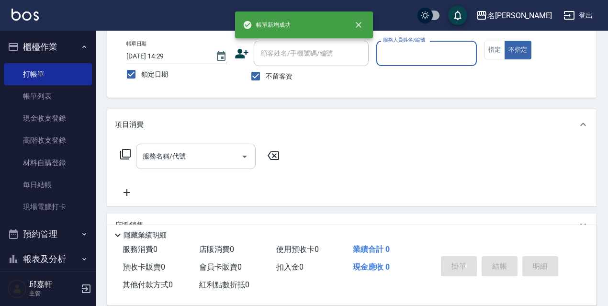
scroll to position [0, 0]
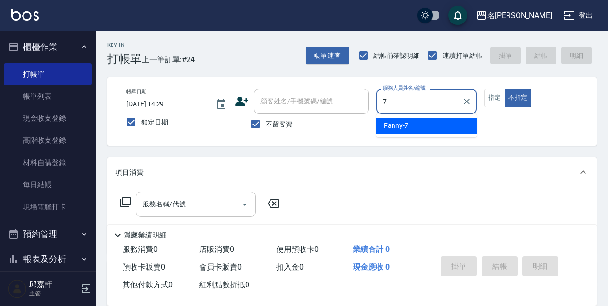
type input "Fanny-7"
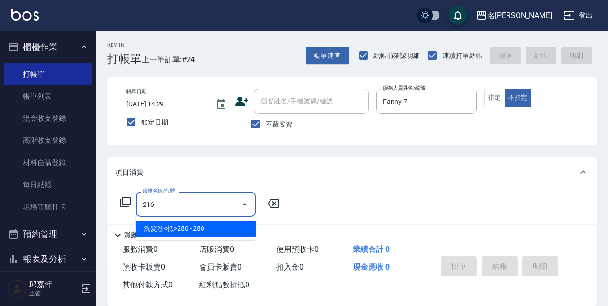
type input "洗髮卷<抵>280(216)"
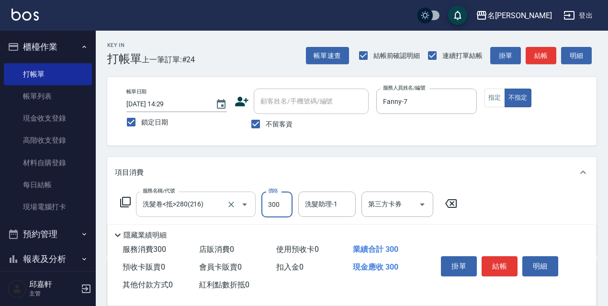
type input "300"
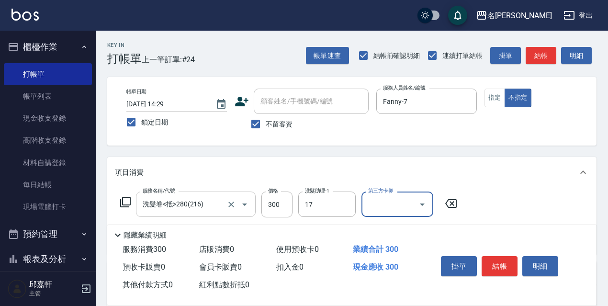
type input "安安-17"
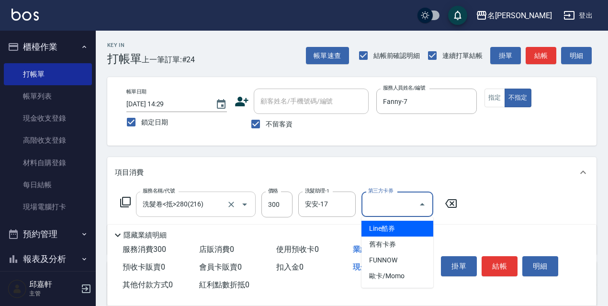
type input "舊有卡券"
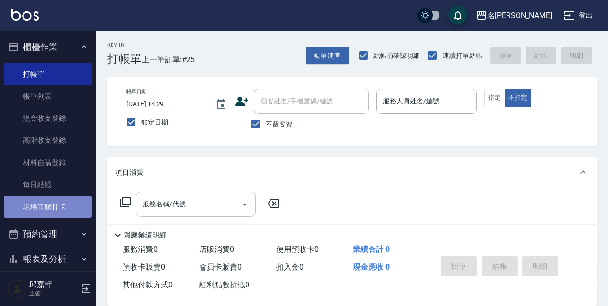
click at [52, 202] on link "現場電腦打卡" at bounding box center [48, 207] width 88 height 22
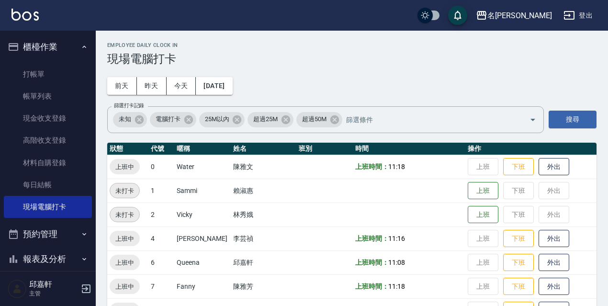
scroll to position [196, 0]
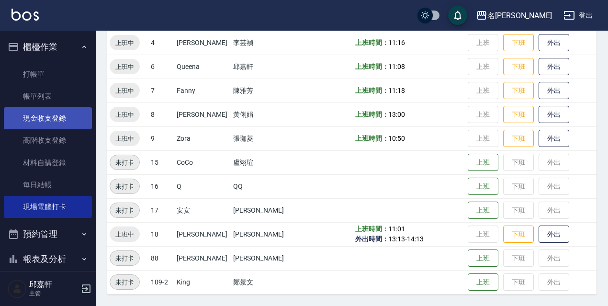
click at [31, 121] on link "現金收支登錄" at bounding box center [48, 118] width 88 height 22
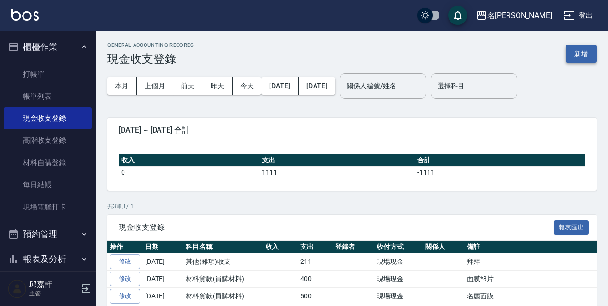
click at [572, 54] on button "新增" at bounding box center [580, 54] width 31 height 18
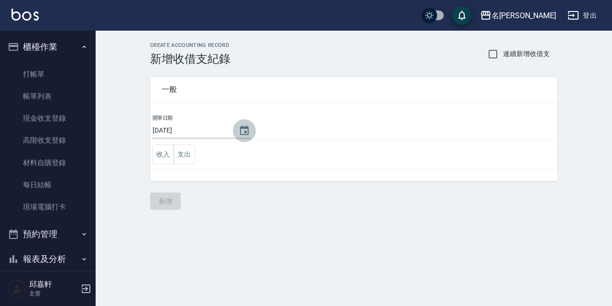
click at [244, 131] on icon "Choose date, selected date is 2025-09-10" at bounding box center [244, 130] width 11 height 11
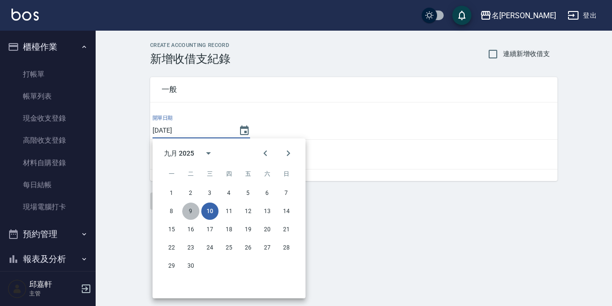
click at [186, 210] on button "9" at bounding box center [190, 210] width 17 height 17
type input "[DATE]"
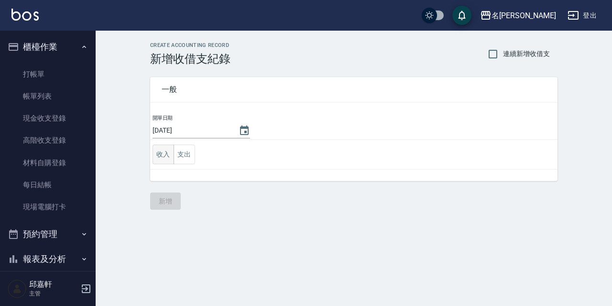
click at [164, 159] on button "收入" at bounding box center [164, 154] width 22 height 20
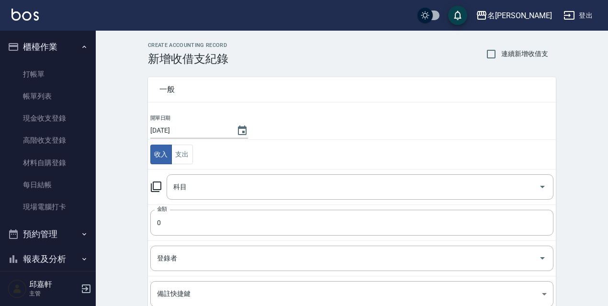
drag, startPoint x: 178, startPoint y: 159, endPoint x: 177, endPoint y: 165, distance: 5.3
click at [178, 160] on button "支出" at bounding box center [182, 154] width 22 height 20
click at [155, 186] on icon at bounding box center [155, 186] width 11 height 11
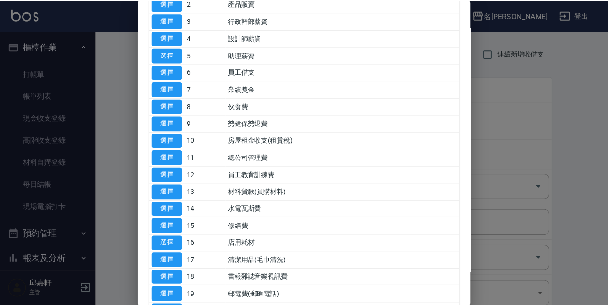
scroll to position [144, 0]
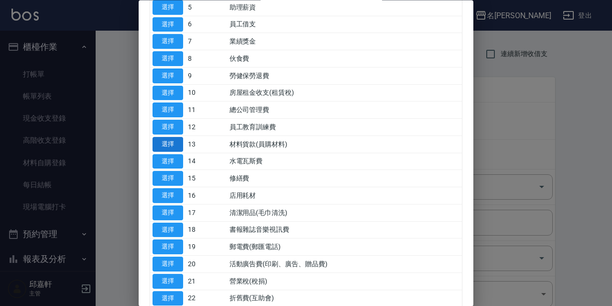
click at [172, 141] on button "選擇" at bounding box center [168, 144] width 31 height 15
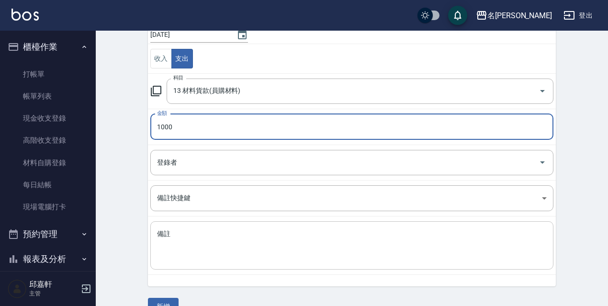
scroll to position [117, 0]
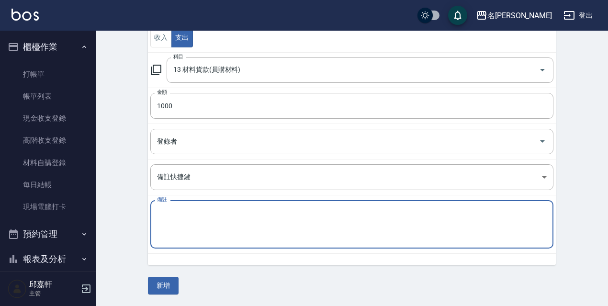
click at [230, 214] on textarea "備註" at bounding box center [351, 224] width 389 height 33
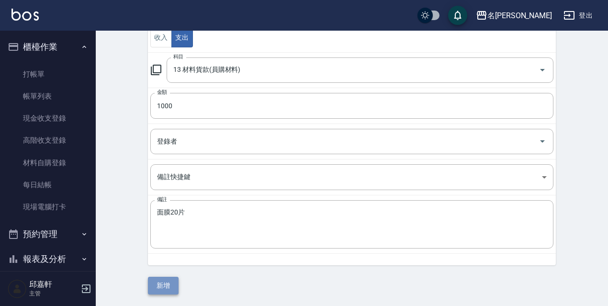
click at [165, 286] on button "新增" at bounding box center [163, 285] width 31 height 18
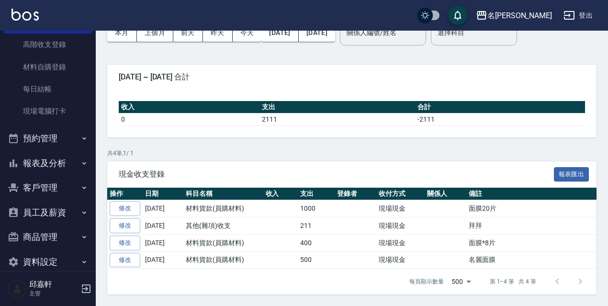
scroll to position [110, 0]
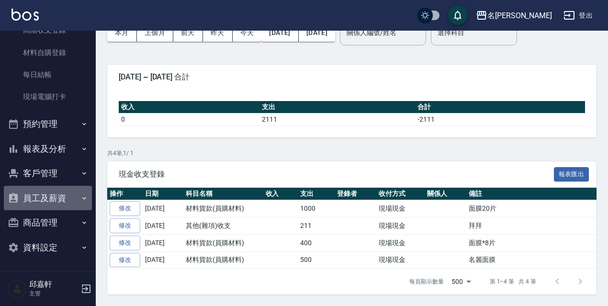
click at [54, 199] on button "員工及薪資" at bounding box center [48, 198] width 88 height 25
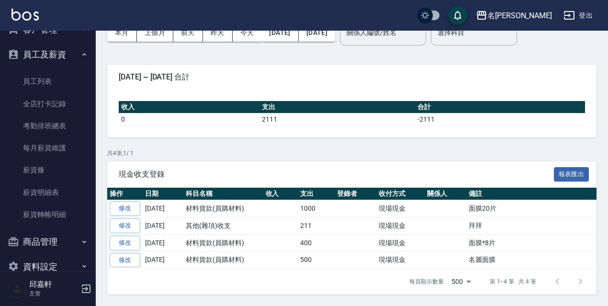
scroll to position [273, 0]
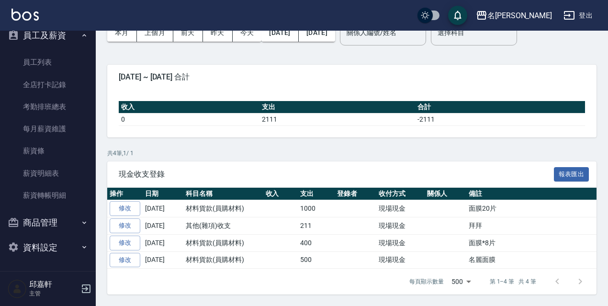
click at [51, 230] on button "商品管理" at bounding box center [48, 222] width 88 height 25
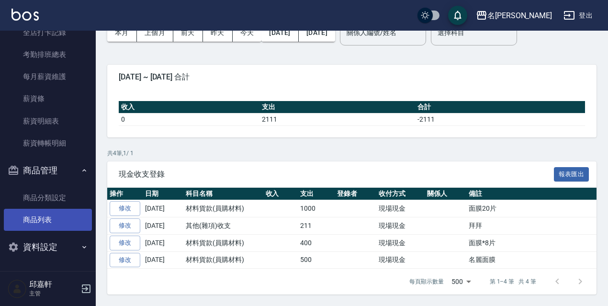
click at [50, 227] on link "商品列表" at bounding box center [48, 220] width 88 height 22
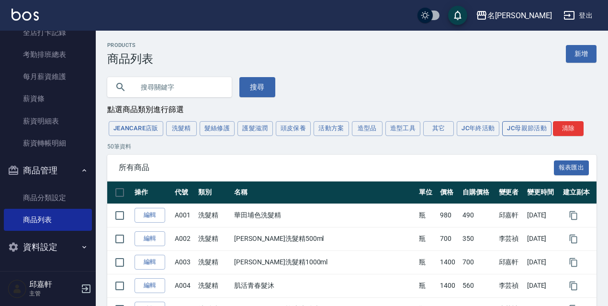
click at [516, 134] on button "JC母親節活動" at bounding box center [526, 128] width 49 height 15
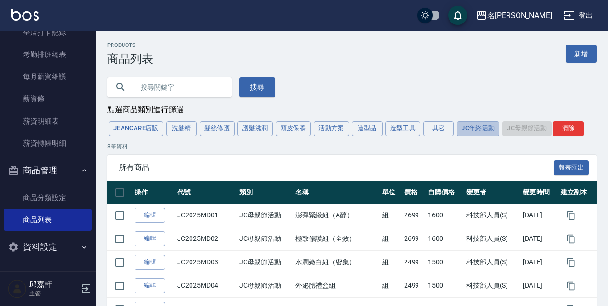
click at [483, 133] on button "JC年終活動" at bounding box center [477, 128] width 43 height 15
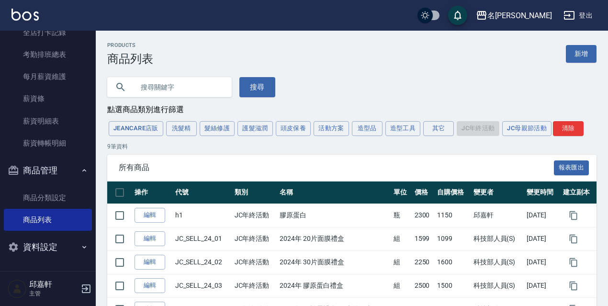
scroll to position [96, 0]
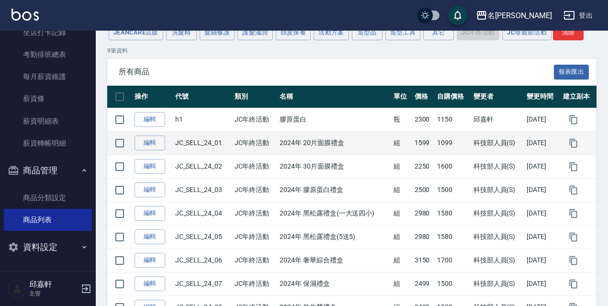
click at [447, 143] on td "1099" at bounding box center [452, 142] width 36 height 23
click at [154, 139] on link "編輯" at bounding box center [149, 142] width 31 height 15
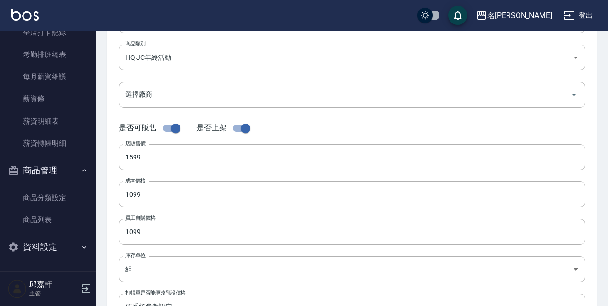
scroll to position [191, 0]
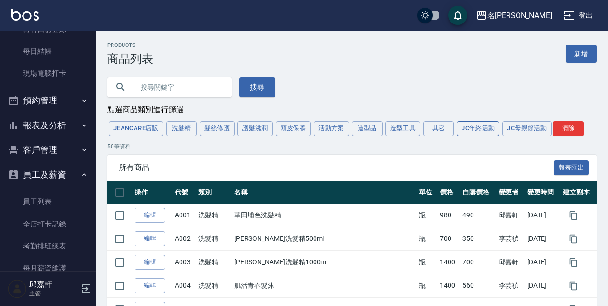
drag, startPoint x: 485, startPoint y: 139, endPoint x: 482, endPoint y: 134, distance: 5.6
click at [482, 133] on button "JC年終活動" at bounding box center [477, 128] width 43 height 15
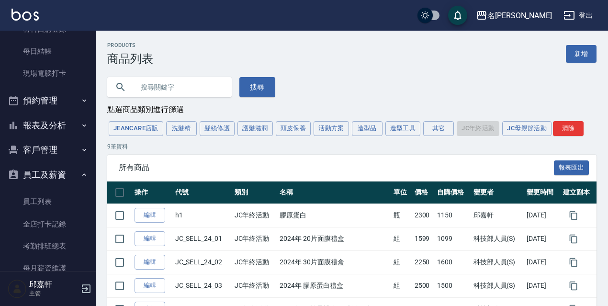
scroll to position [144, 0]
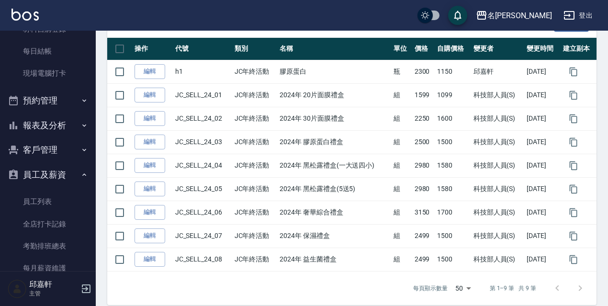
click at [22, 181] on button "員工及薪資" at bounding box center [48, 174] width 88 height 25
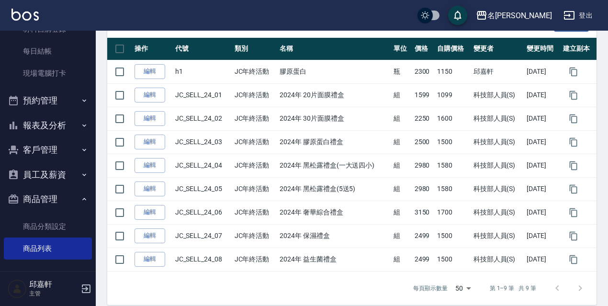
scroll to position [0, 0]
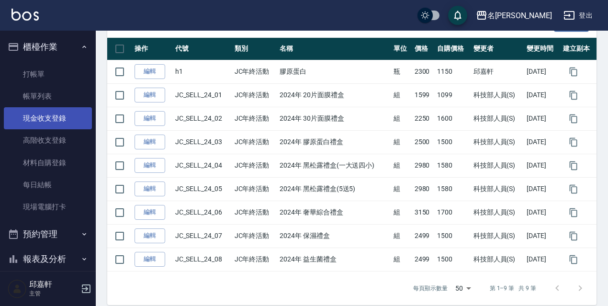
click at [4, 296] on button "員工及薪資" at bounding box center [48, 308] width 88 height 25
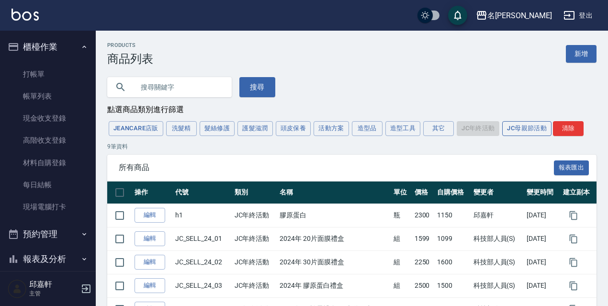
click at [520, 132] on button "JC母親節活動" at bounding box center [526, 128] width 49 height 15
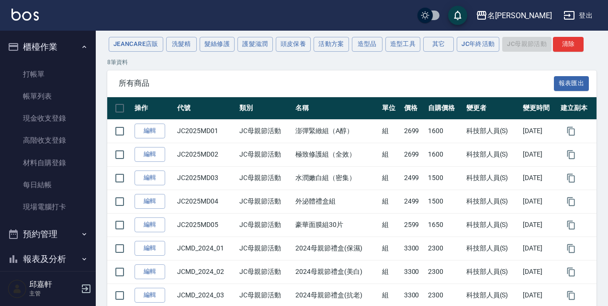
scroll to position [36, 0]
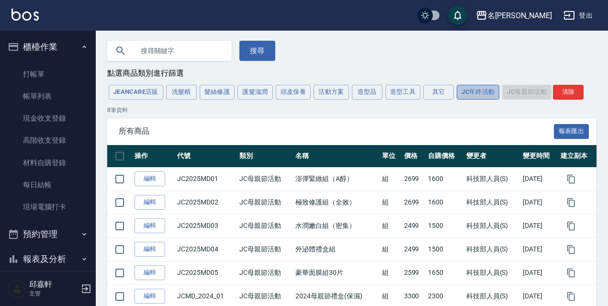
click at [486, 96] on button "JC年終活動" at bounding box center [477, 92] width 43 height 15
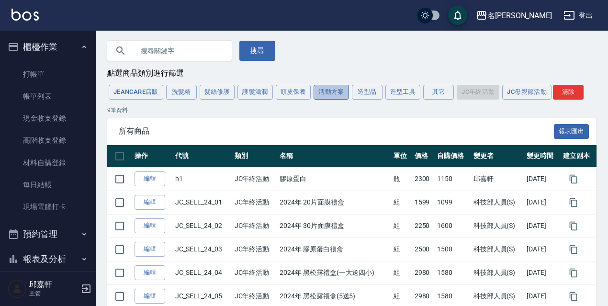
click at [342, 97] on button "活動方案" at bounding box center [330, 92] width 35 height 15
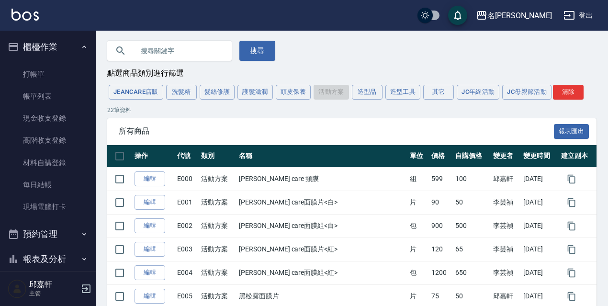
scroll to position [132, 0]
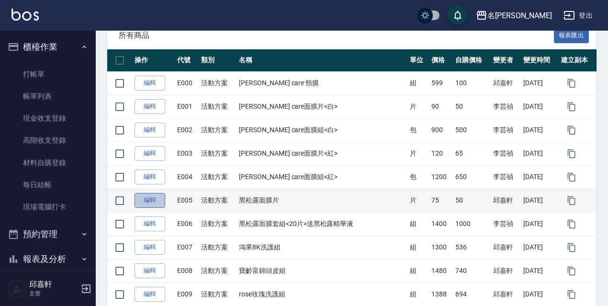
click at [148, 200] on link "編輯" at bounding box center [149, 200] width 31 height 15
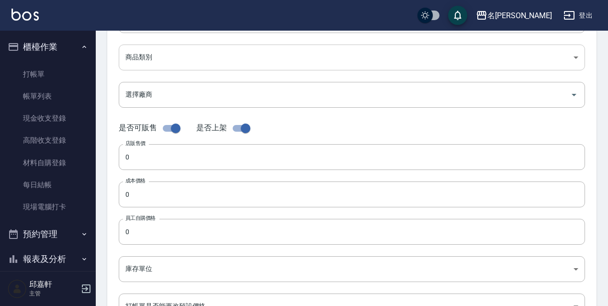
scroll to position [191, 0]
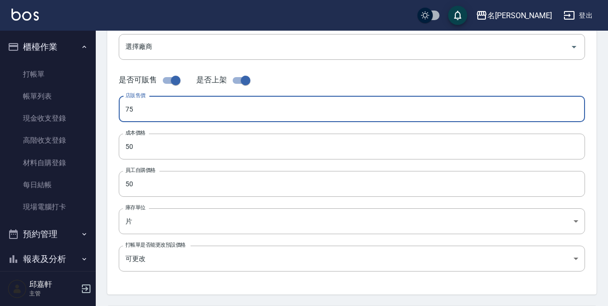
drag, startPoint x: 155, startPoint y: 117, endPoint x: 144, endPoint y: 167, distance: 51.5
click at [117, 122] on div "代號 E005 代號 名稱 黑松露面膜片 名稱 商品類別 E 活動方案 9001045f-f79d-4c58-b4d6-d820aa3e1be4 商品類別…" at bounding box center [351, 103] width 489 height 384
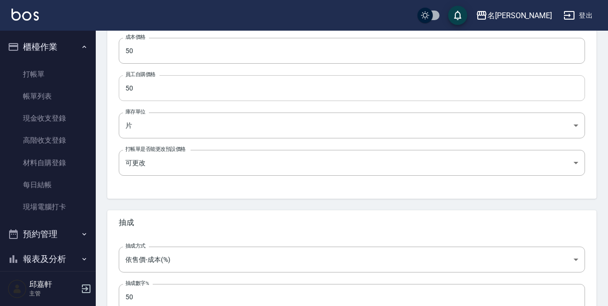
scroll to position [354, 0]
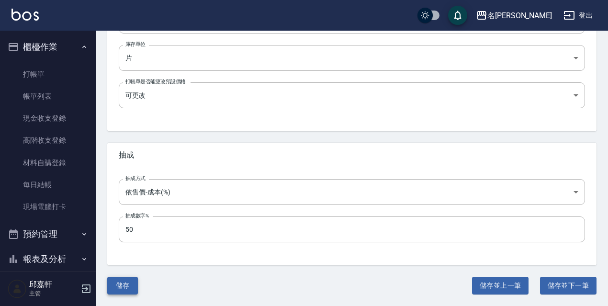
click at [133, 289] on button "儲存" at bounding box center [122, 285] width 31 height 18
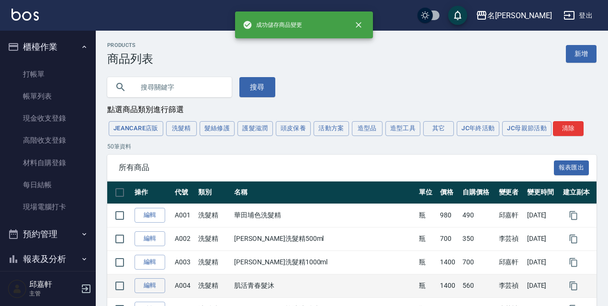
scroll to position [144, 0]
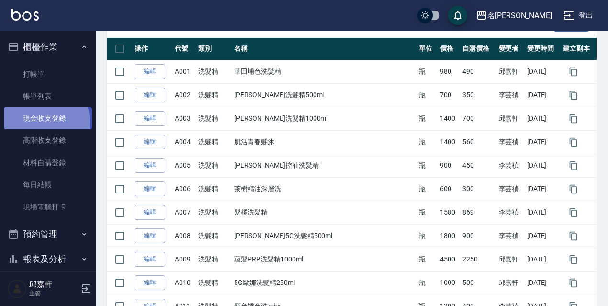
click at [38, 122] on link "現金收支登錄" at bounding box center [48, 118] width 88 height 22
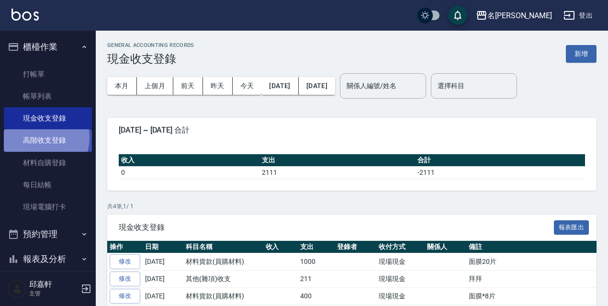
click at [40, 137] on link "高階收支登錄" at bounding box center [48, 140] width 88 height 22
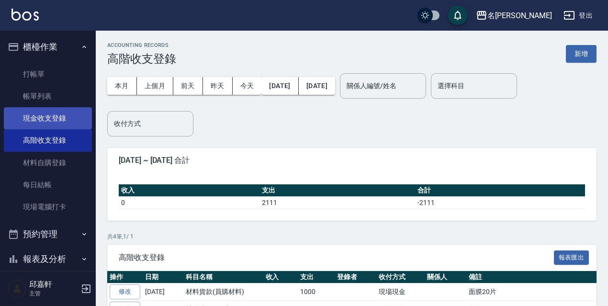
click at [45, 120] on link "現金收支登錄" at bounding box center [48, 118] width 88 height 22
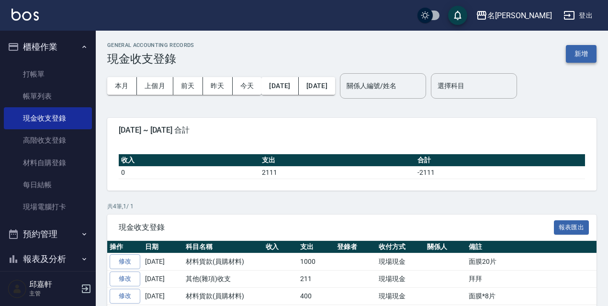
click at [575, 52] on button "新增" at bounding box center [580, 54] width 31 height 18
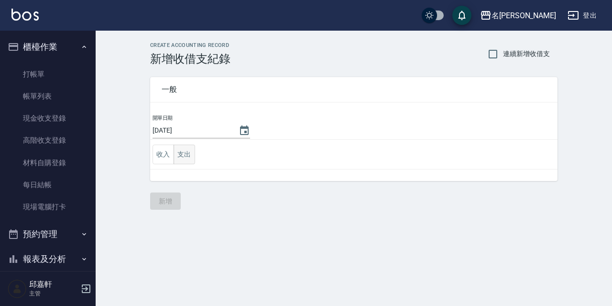
drag, startPoint x: 195, startPoint y: 152, endPoint x: 191, endPoint y: 156, distance: 5.8
click at [193, 154] on td "收入 支出" at bounding box center [354, 155] width 408 height 30
click at [191, 156] on button "支出" at bounding box center [185, 154] width 22 height 20
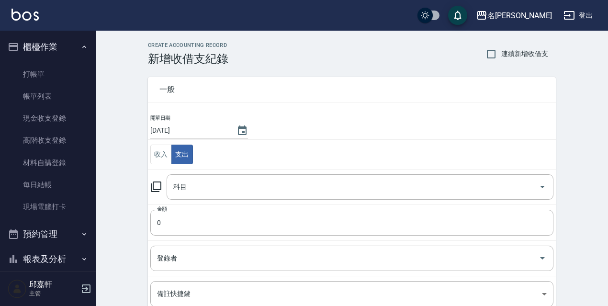
click at [154, 186] on icon at bounding box center [155, 186] width 11 height 11
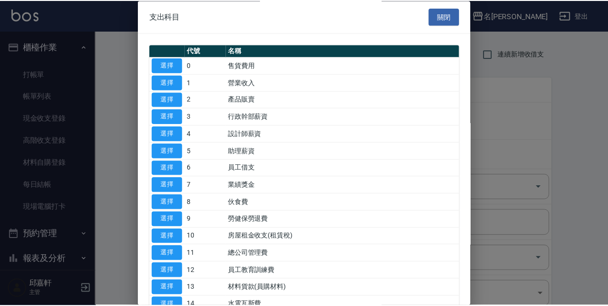
scroll to position [96, 0]
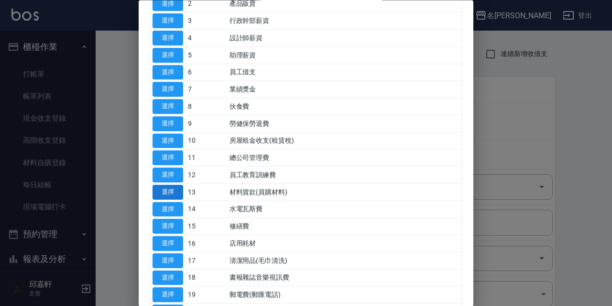
click at [158, 187] on button "選擇" at bounding box center [168, 192] width 31 height 15
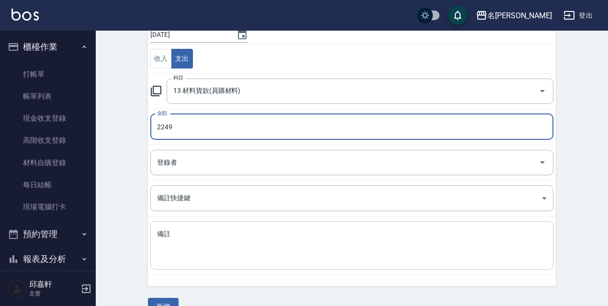
click at [248, 243] on textarea "備註" at bounding box center [351, 245] width 389 height 33
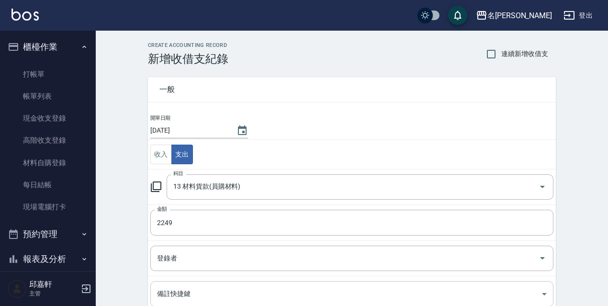
scroll to position [117, 0]
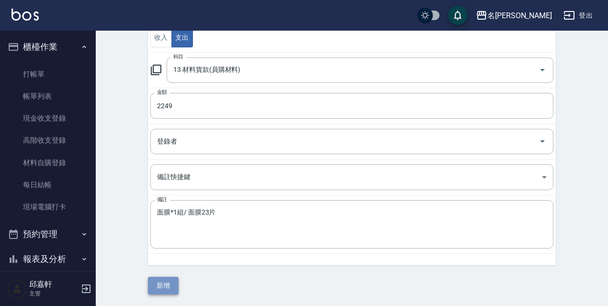
click at [171, 280] on button "新增" at bounding box center [163, 285] width 31 height 18
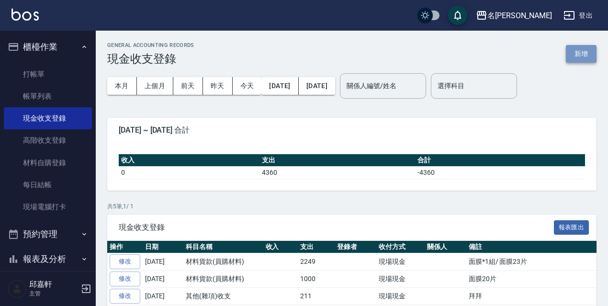
click at [586, 54] on button "新增" at bounding box center [580, 54] width 31 height 18
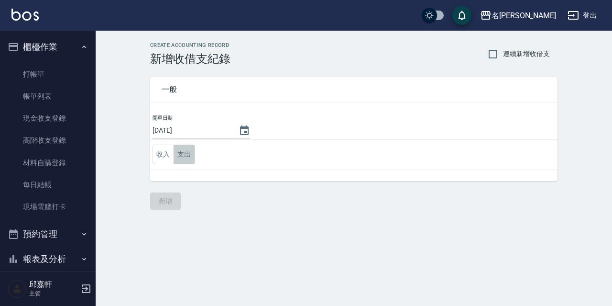
click at [186, 148] on button "支出" at bounding box center [185, 154] width 22 height 20
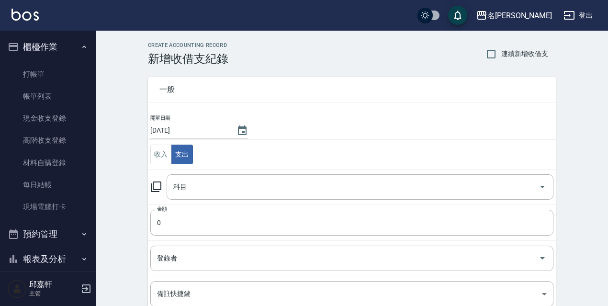
click at [156, 186] on icon at bounding box center [155, 186] width 11 height 11
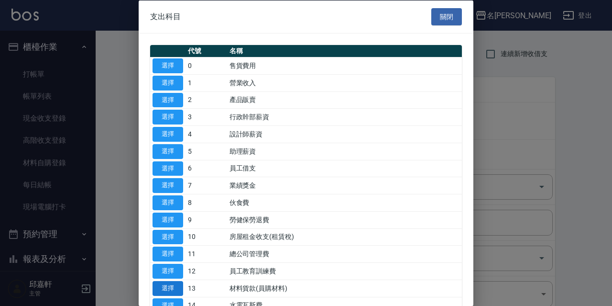
click at [167, 285] on button "選擇" at bounding box center [168, 287] width 31 height 15
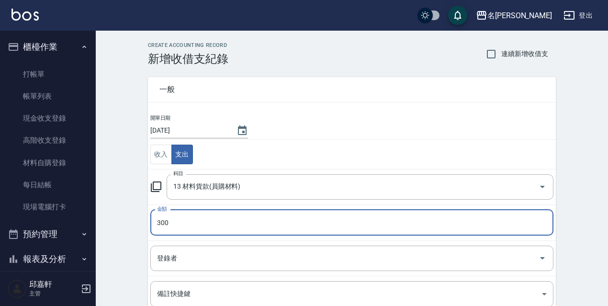
scroll to position [96, 0]
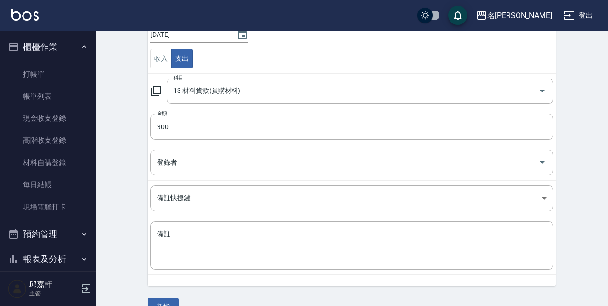
click at [216, 274] on td "備註 x 備註" at bounding box center [352, 245] width 408 height 58
click at [213, 250] on textarea "備註" at bounding box center [351, 245] width 389 height 33
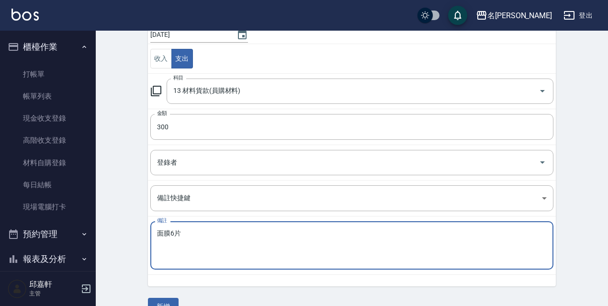
scroll to position [117, 0]
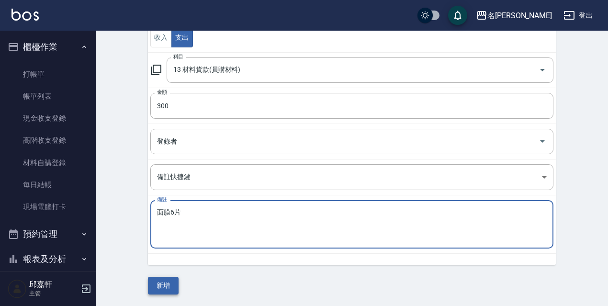
click at [159, 289] on button "新增" at bounding box center [163, 285] width 31 height 18
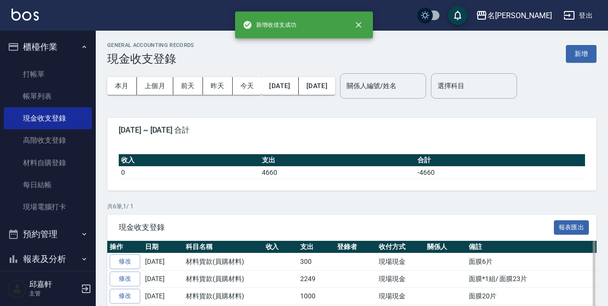
scroll to position [88, 0]
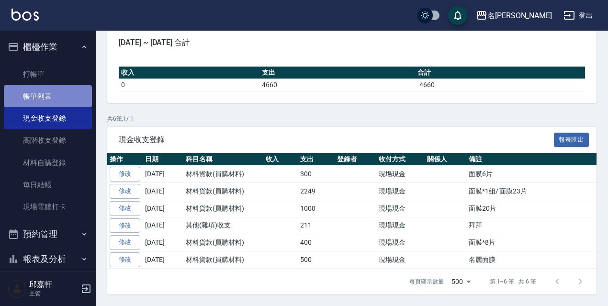
click at [47, 93] on link "帳單列表" at bounding box center [48, 96] width 88 height 22
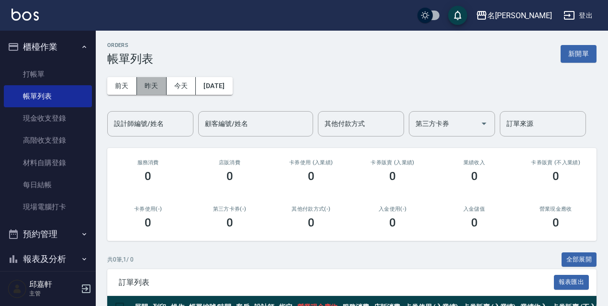
click at [150, 91] on button "昨天" at bounding box center [152, 86] width 30 height 18
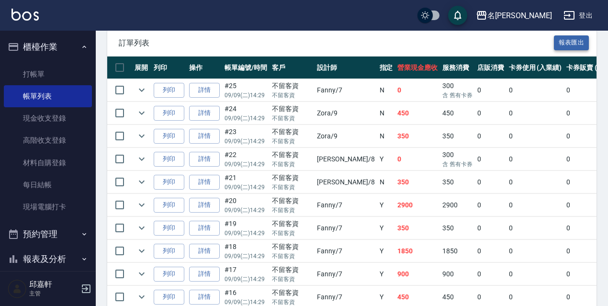
scroll to position [191, 0]
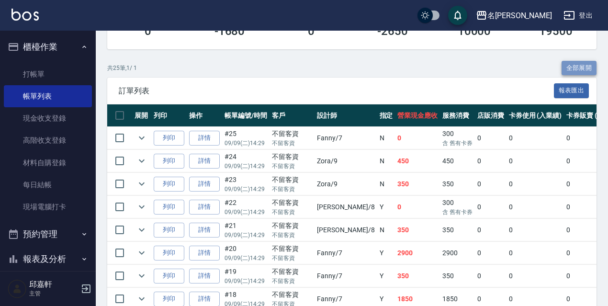
click at [561, 67] on button "全部展開" at bounding box center [578, 68] width 35 height 15
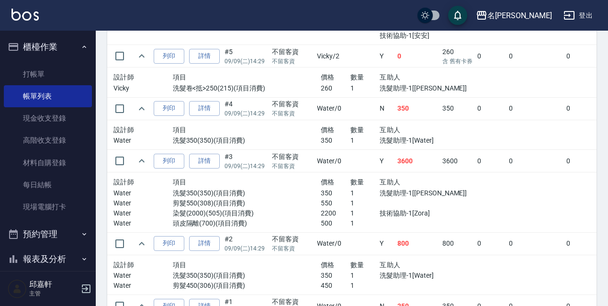
scroll to position [1558, 0]
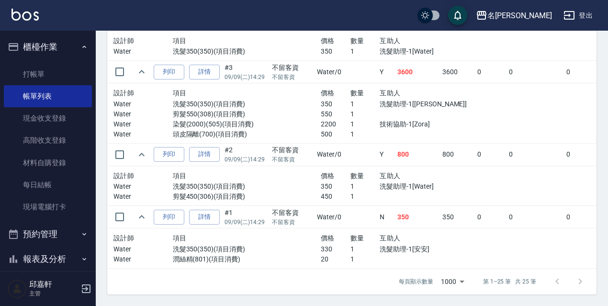
click at [343, 174] on div "設計師 項目 價格 數量 互助人 Water 洗髮350(350)(項目消費) 350 1 洗髮助理-1[Water] Water 剪髮450(306)(項目…" at bounding box center [290, 186] width 355 height 32
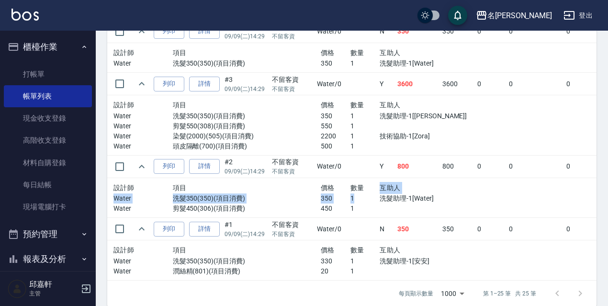
scroll to position [1519, 0]
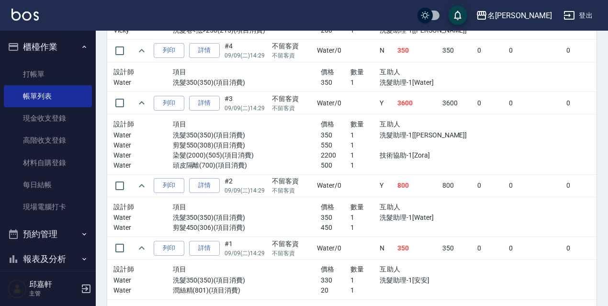
click at [350, 160] on p "1" at bounding box center [365, 165] width 30 height 10
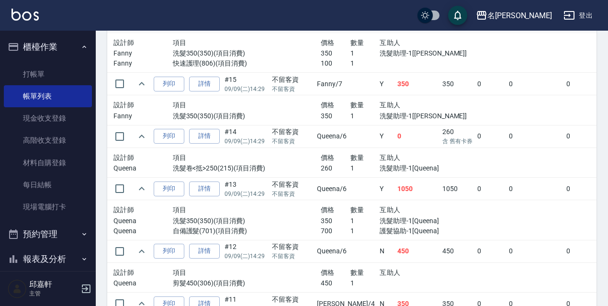
scroll to position [802, 0]
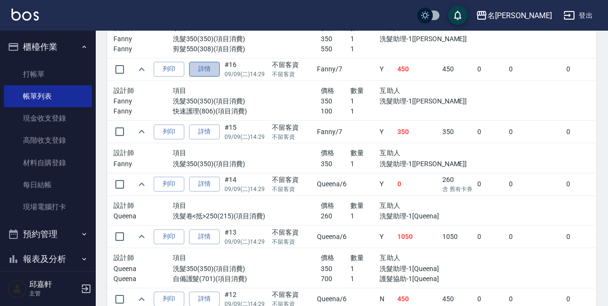
click at [210, 67] on link "詳情" at bounding box center [204, 69] width 31 height 15
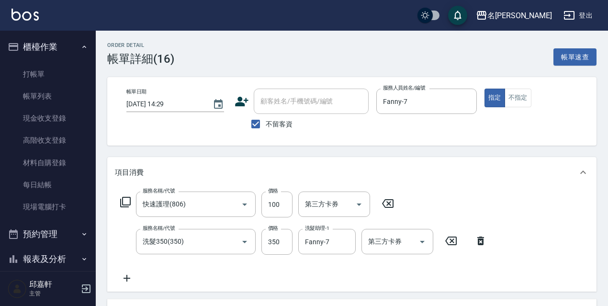
click at [381, 193] on div "服務名稱/代號 快速護理(806) 服務名稱/代號 價格 100 價格 第三方卡券 第三方卡券" at bounding box center [257, 204] width 285 height 26
click at [383, 200] on icon at bounding box center [388, 203] width 24 height 11
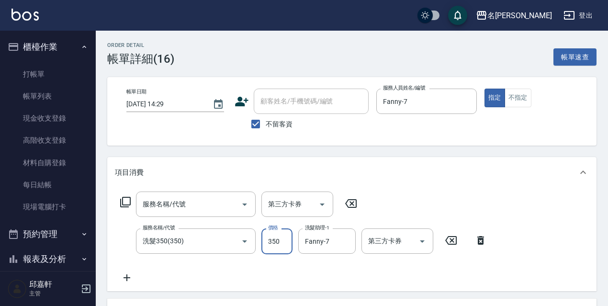
click at [274, 245] on input "350" at bounding box center [276, 241] width 31 height 26
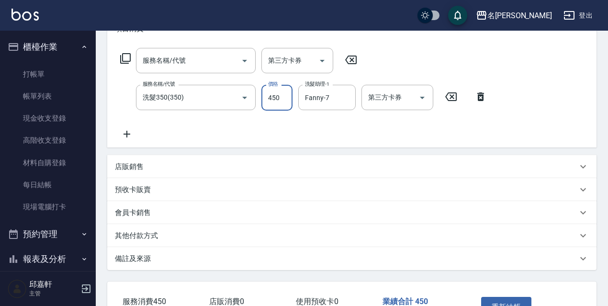
scroll to position [191, 0]
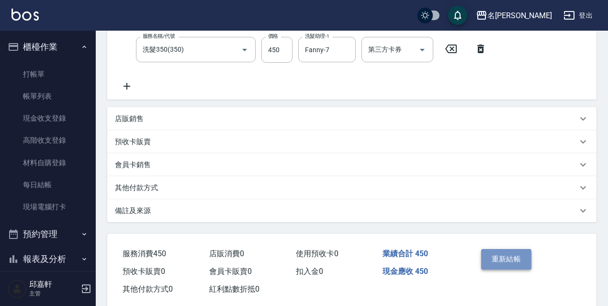
click at [515, 261] on button "重新結帳" at bounding box center [506, 259] width 51 height 20
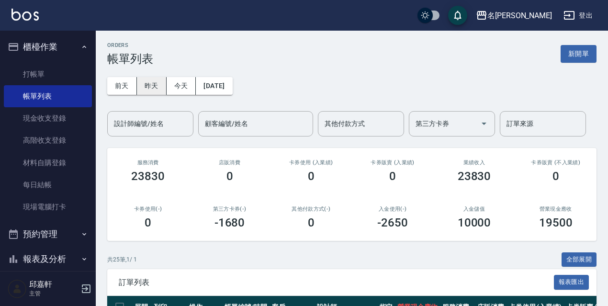
click at [144, 85] on button "昨天" at bounding box center [152, 86] width 30 height 18
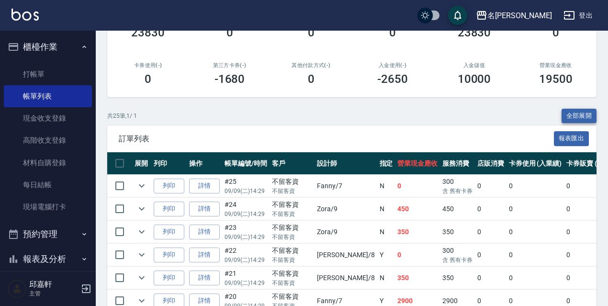
click at [581, 113] on button "全部展開" at bounding box center [578, 116] width 35 height 15
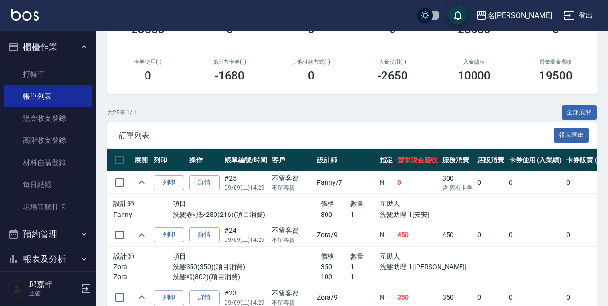
scroll to position [99, 0]
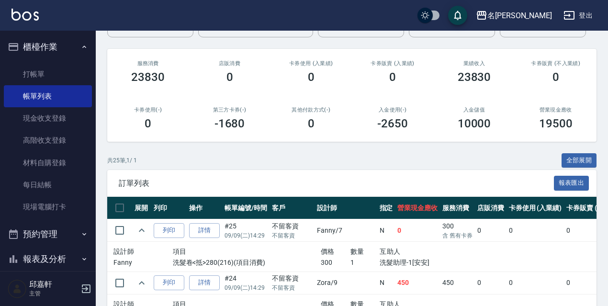
drag, startPoint x: 570, startPoint y: 143, endPoint x: 578, endPoint y: 160, distance: 18.6
drag, startPoint x: 577, startPoint y: 156, endPoint x: 597, endPoint y: 110, distance: 50.4
click at [577, 156] on button "全部展開" at bounding box center [578, 160] width 35 height 15
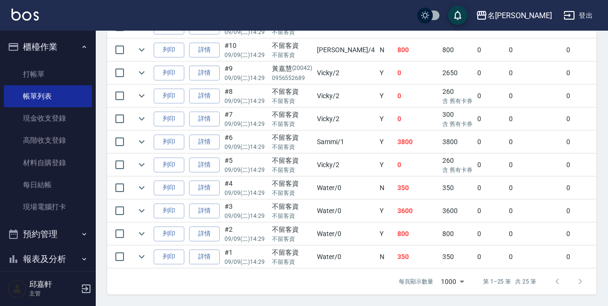
scroll to position [631, 0]
click at [395, 154] on td "0" at bounding box center [417, 165] width 45 height 22
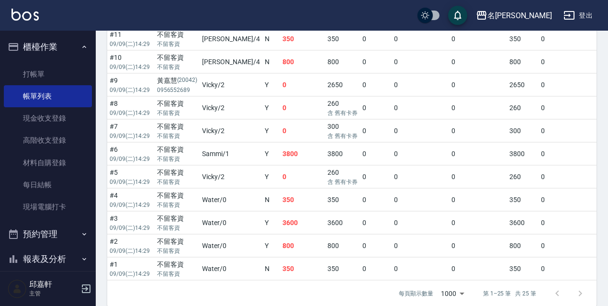
scroll to position [593, 0]
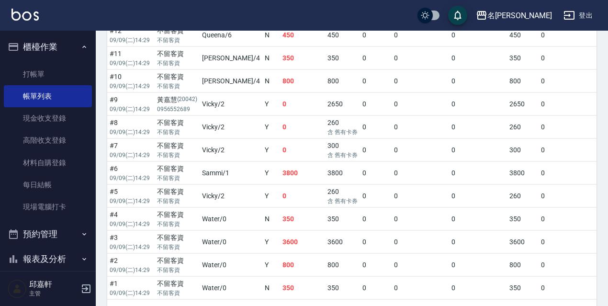
click at [199, 244] on td "Water /0" at bounding box center [230, 242] width 62 height 22
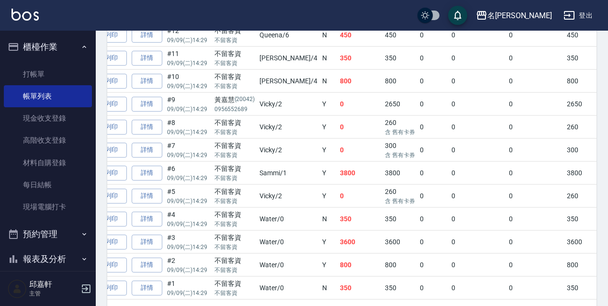
scroll to position [0, 38]
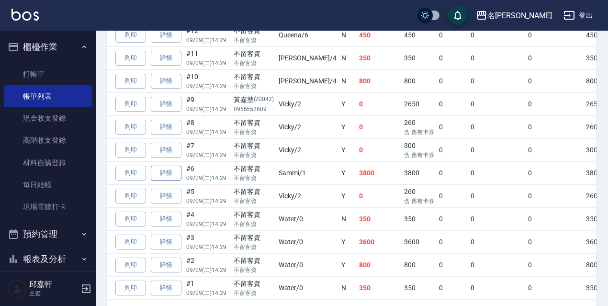
click at [175, 174] on link "詳情" at bounding box center [166, 173] width 31 height 15
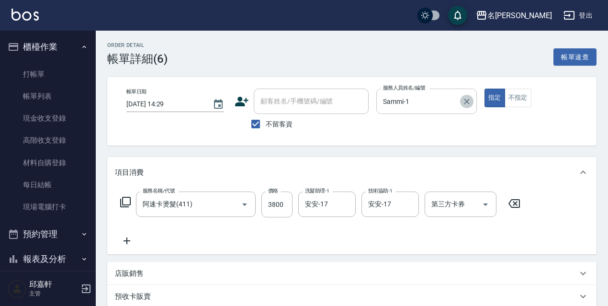
click at [464, 104] on icon "Clear" at bounding box center [467, 102] width 10 height 10
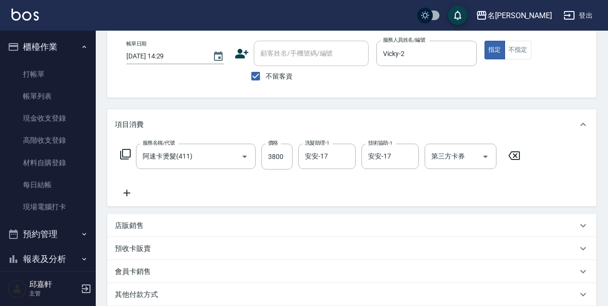
scroll to position [174, 0]
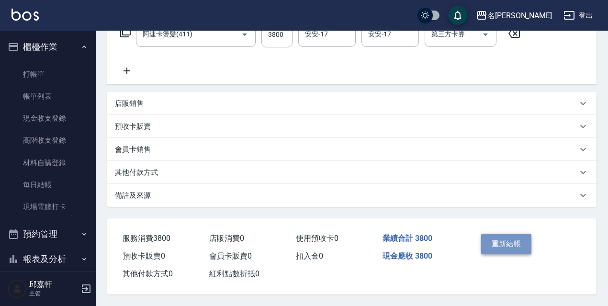
click at [521, 240] on button "重新結帳" at bounding box center [506, 243] width 51 height 20
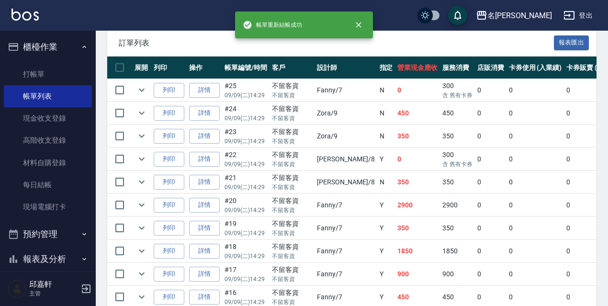
scroll to position [478, 0]
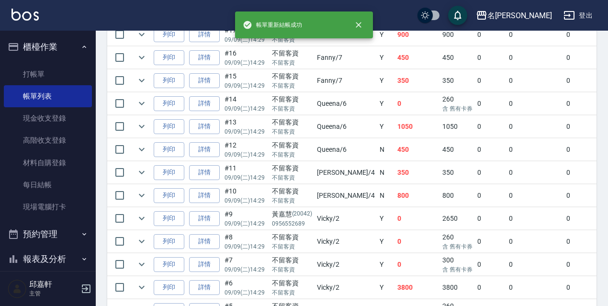
click at [440, 225] on td "2650" at bounding box center [457, 218] width 35 height 22
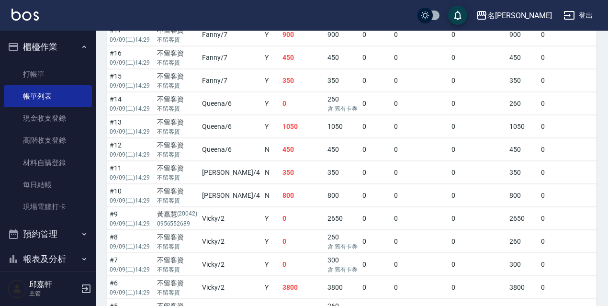
scroll to position [239, 0]
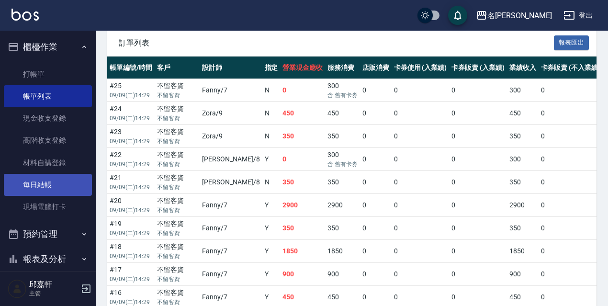
click at [72, 182] on link "每日結帳" at bounding box center [48, 185] width 88 height 22
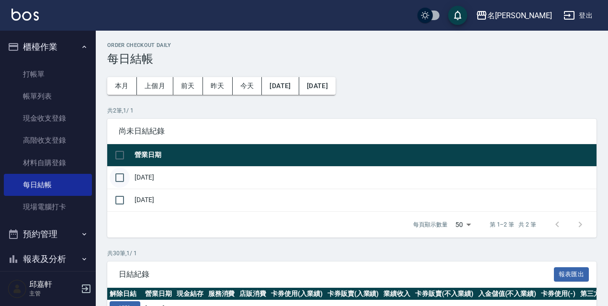
click at [122, 179] on input "checkbox" at bounding box center [120, 177] width 20 height 20
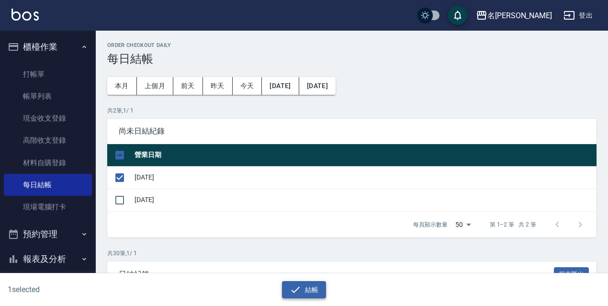
click at [303, 292] on button "結帳" at bounding box center [304, 290] width 44 height 18
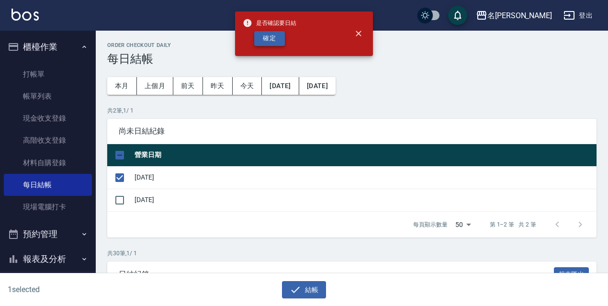
click at [269, 44] on div "是否確認要日結 確定" at bounding box center [270, 33] width 54 height 39
click at [268, 41] on button "確定" at bounding box center [269, 38] width 31 height 15
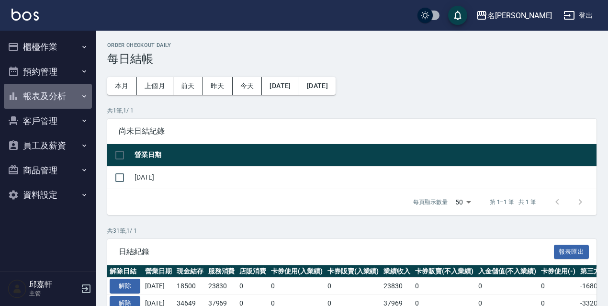
click at [73, 99] on button "報表及分析" at bounding box center [48, 96] width 88 height 25
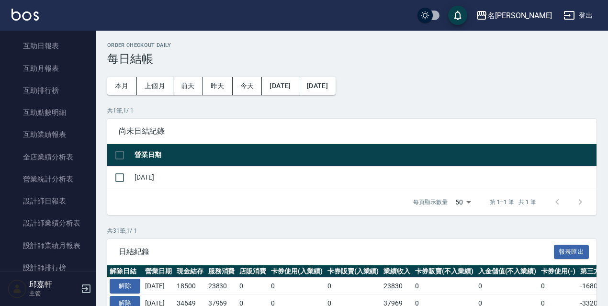
scroll to position [191, 0]
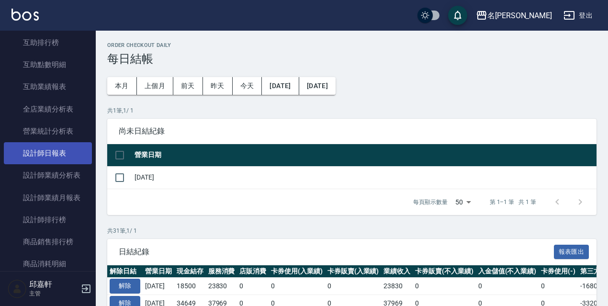
click at [66, 143] on link "設計師日報表" at bounding box center [48, 153] width 88 height 22
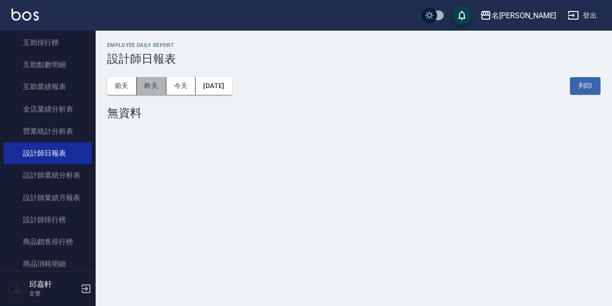
click at [157, 83] on button "昨天" at bounding box center [152, 86] width 30 height 18
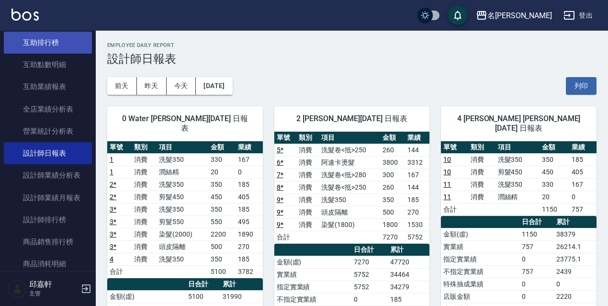
scroll to position [48, 0]
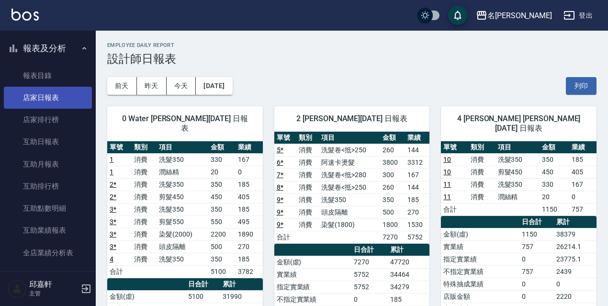
click at [49, 99] on link "店家日報表" at bounding box center [48, 98] width 88 height 22
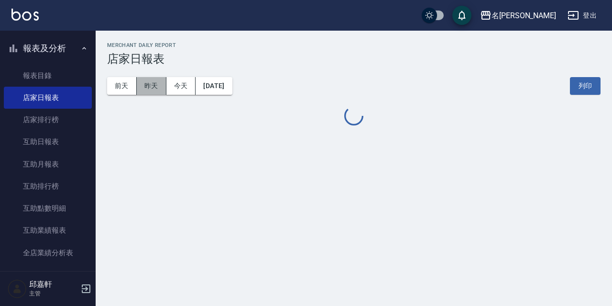
click at [152, 80] on button "昨天" at bounding box center [152, 86] width 30 height 18
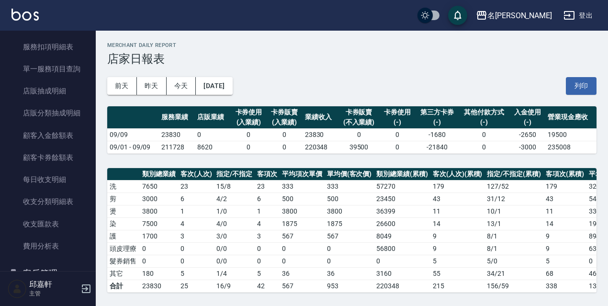
click at [581, 20] on button "登出" at bounding box center [577, 16] width 37 height 18
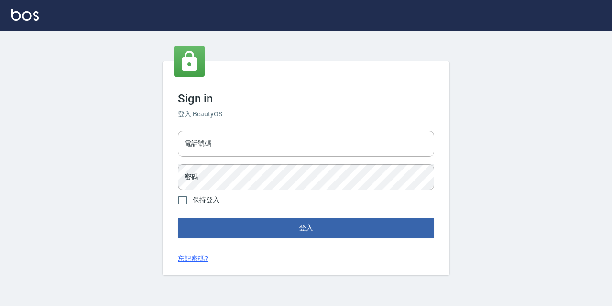
click at [281, 124] on div "Sign in 登入 BeautyOS 電話號碼 電話號碼 密碼 密碼 保持登入 登入 忘記密碼?" at bounding box center [306, 168] width 287 height 214
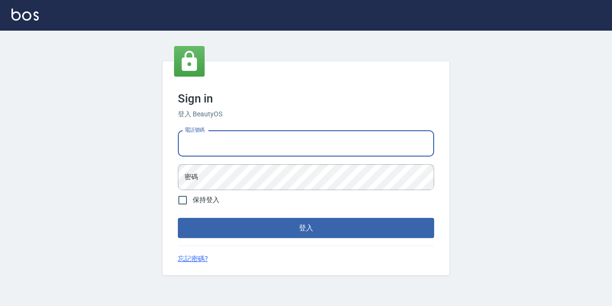
click at [279, 138] on input "電話號碼" at bounding box center [306, 144] width 256 height 26
type input "0967388409"
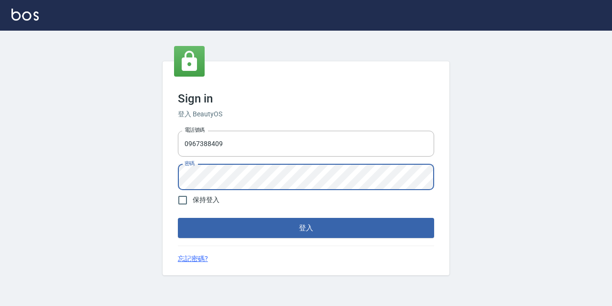
click at [178, 218] on button "登入" at bounding box center [306, 228] width 256 height 20
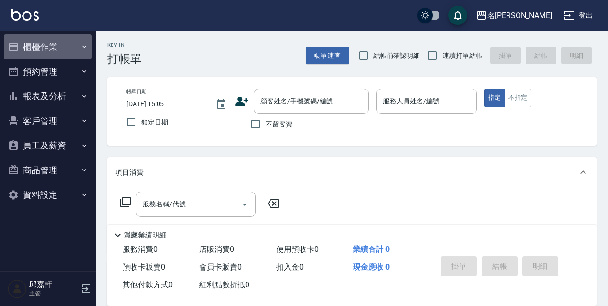
click at [62, 49] on button "櫃檯作業" at bounding box center [48, 46] width 88 height 25
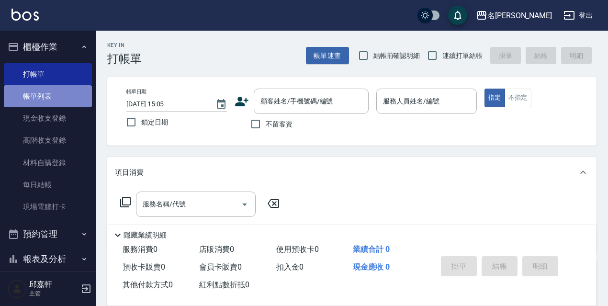
click at [55, 104] on link "帳單列表" at bounding box center [48, 96] width 88 height 22
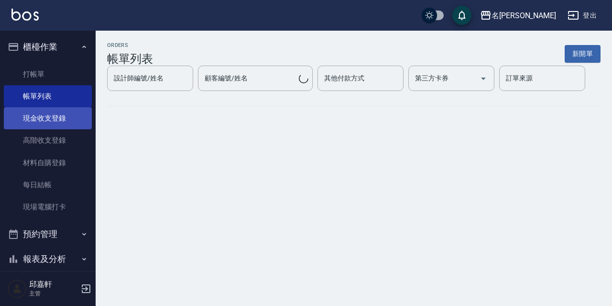
click at [58, 115] on link "現金收支登錄" at bounding box center [48, 118] width 88 height 22
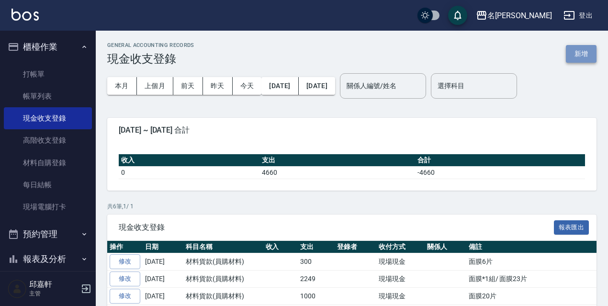
click at [594, 50] on button "新增" at bounding box center [580, 54] width 31 height 18
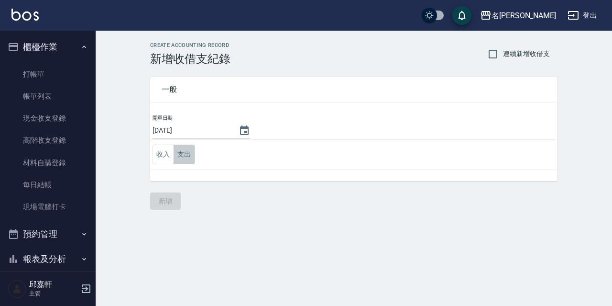
click at [181, 152] on button "支出" at bounding box center [185, 154] width 22 height 20
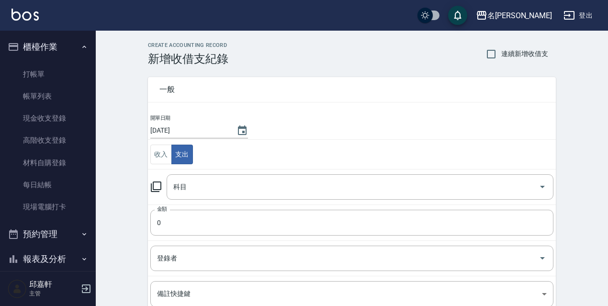
drag, startPoint x: 165, startPoint y: 190, endPoint x: 150, endPoint y: 188, distance: 14.5
click at [155, 189] on div "科目 科目" at bounding box center [351, 186] width 403 height 25
click at [151, 190] on icon at bounding box center [155, 186] width 11 height 11
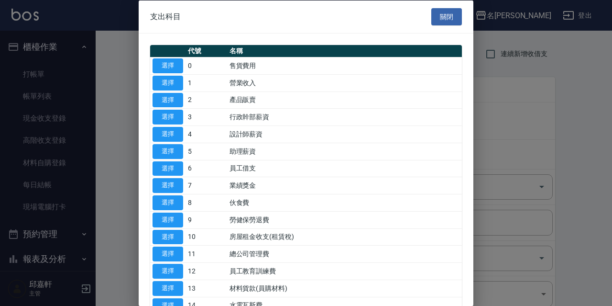
click at [155, 190] on button "選擇" at bounding box center [168, 185] width 31 height 15
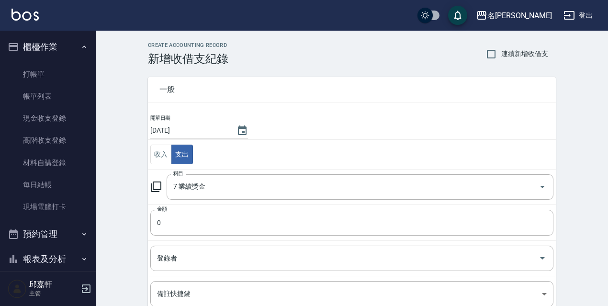
click at [161, 184] on icon at bounding box center [156, 186] width 11 height 11
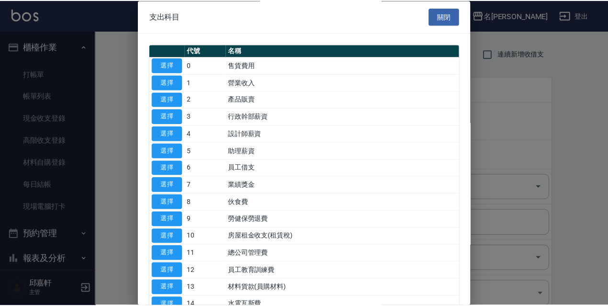
scroll to position [239, 0]
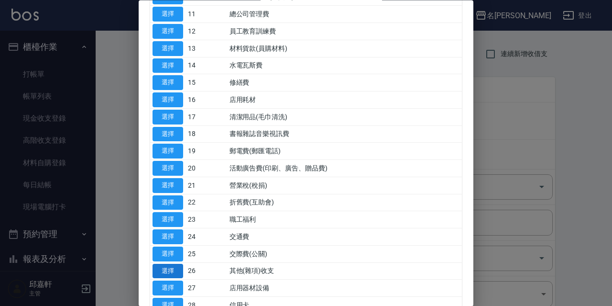
click at [172, 269] on button "選擇" at bounding box center [168, 271] width 31 height 15
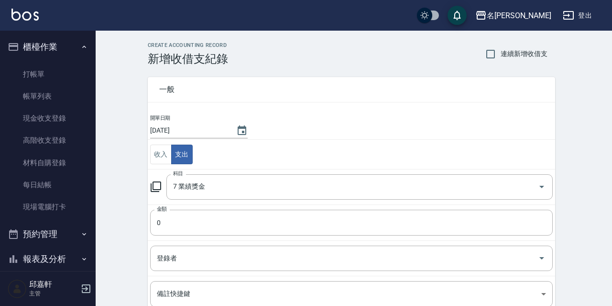
type input "26 其他(雜項)收支"
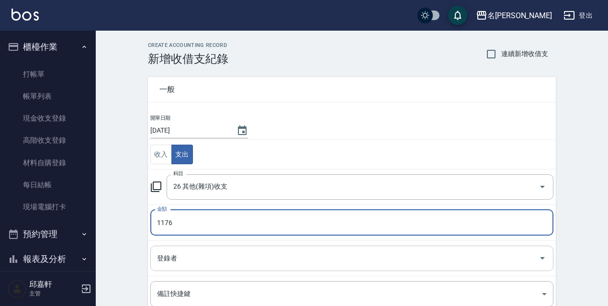
scroll to position [48, 0]
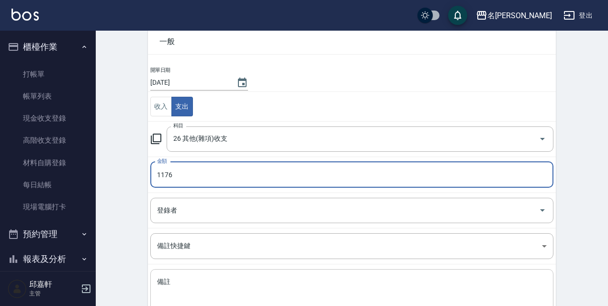
type input "1176"
click at [232, 302] on textarea "備註" at bounding box center [351, 293] width 389 height 33
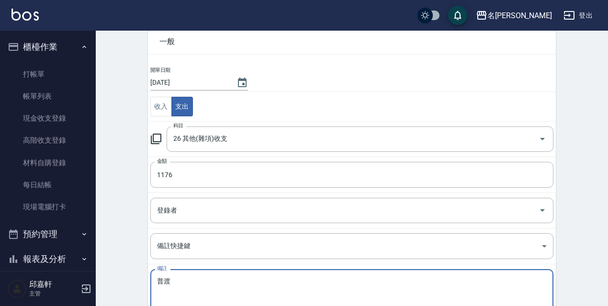
scroll to position [117, 0]
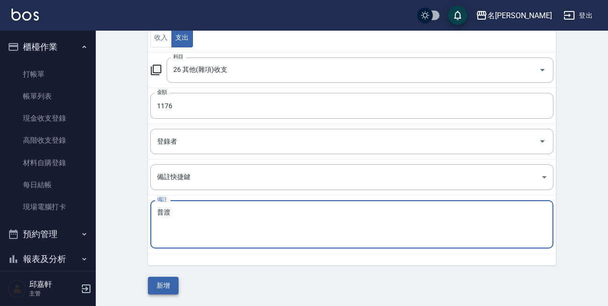
type textarea "普渡"
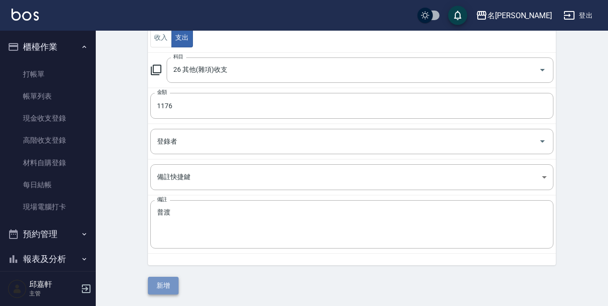
click at [167, 284] on button "新增" at bounding box center [163, 285] width 31 height 18
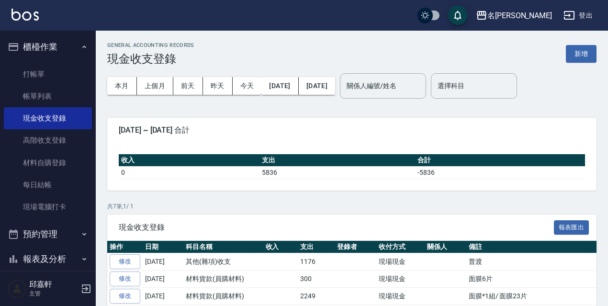
drag, startPoint x: 562, startPoint y: 0, endPoint x: 431, endPoint y: 31, distance: 135.1
click at [431, 31] on div "GENERAL ACCOUNTING RECORDS 現金收支登錄 新增 本月 上個月 前天 昨天 今天 2025/09/01 2025/09/10 關係人編…" at bounding box center [352, 221] width 512 height 380
